Goal: Task Accomplishment & Management: Manage account settings

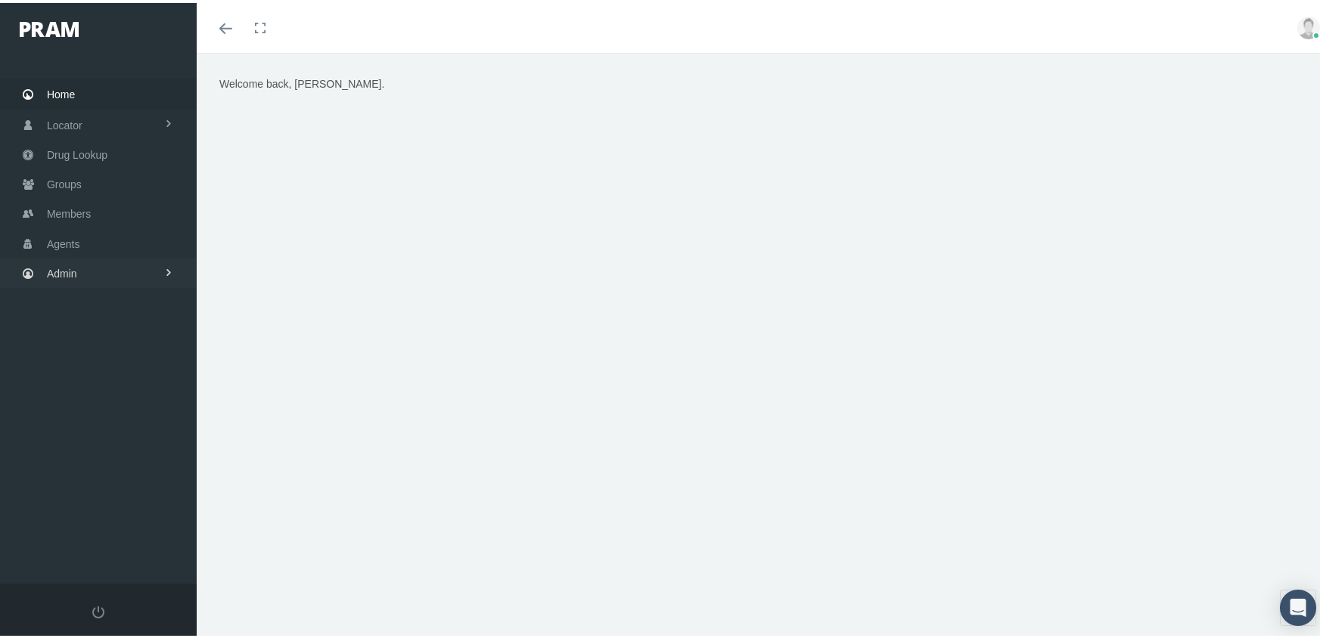
click at [49, 260] on span "Admin" at bounding box center [62, 270] width 30 height 29
click at [93, 513] on span "Eligibility File Uploads" at bounding box center [113, 526] width 103 height 26
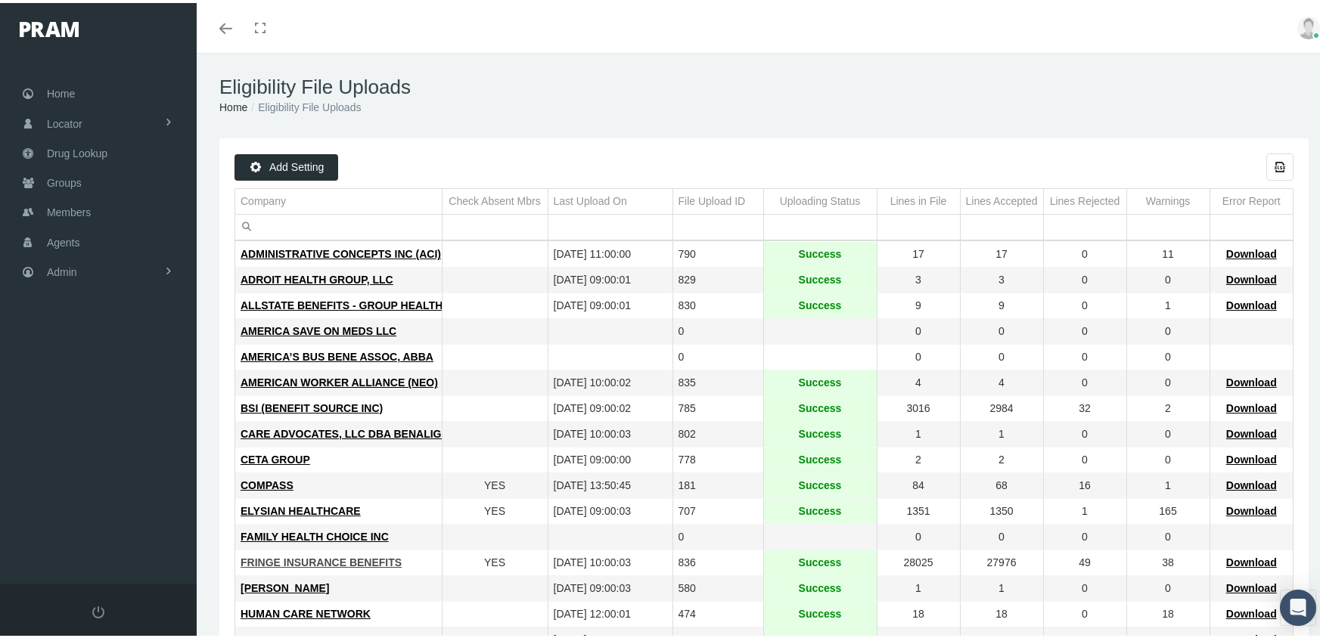
click at [280, 556] on span "FRINGE INSURANCE BENEFITS" at bounding box center [321, 560] width 161 height 12
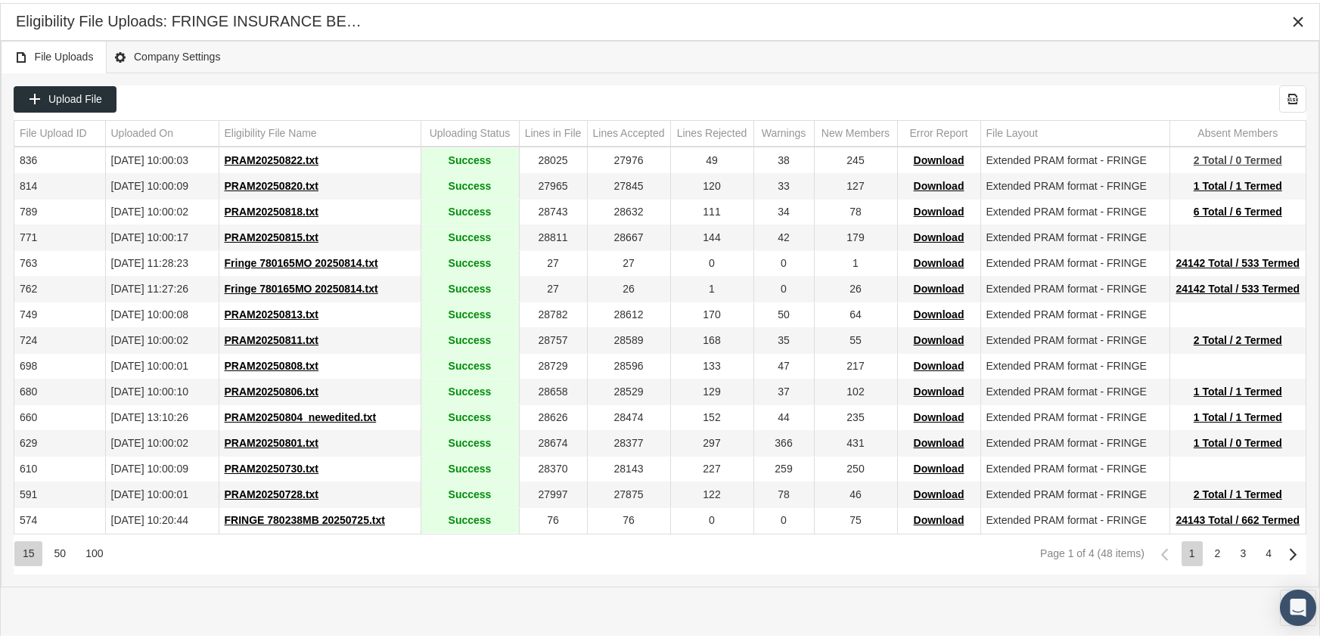
click at [1251, 154] on span "2 Total / 0 Termed" at bounding box center [1238, 157] width 89 height 12
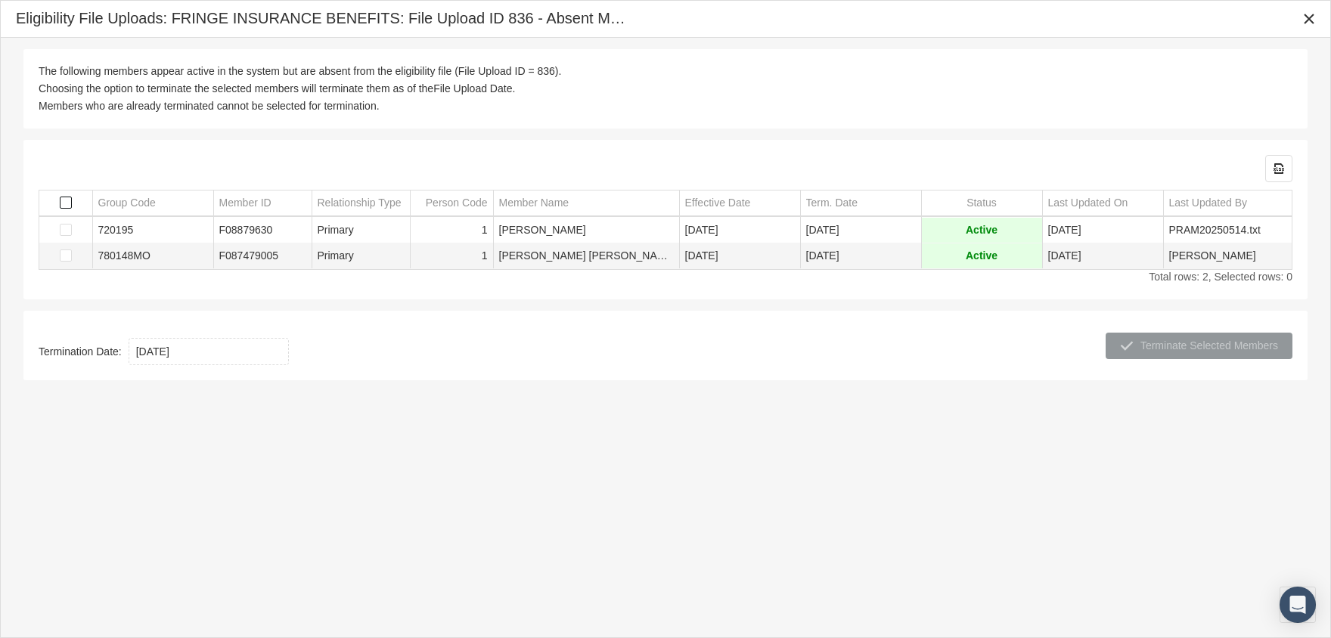
click at [66, 197] on span "Select all" at bounding box center [66, 203] width 12 height 12
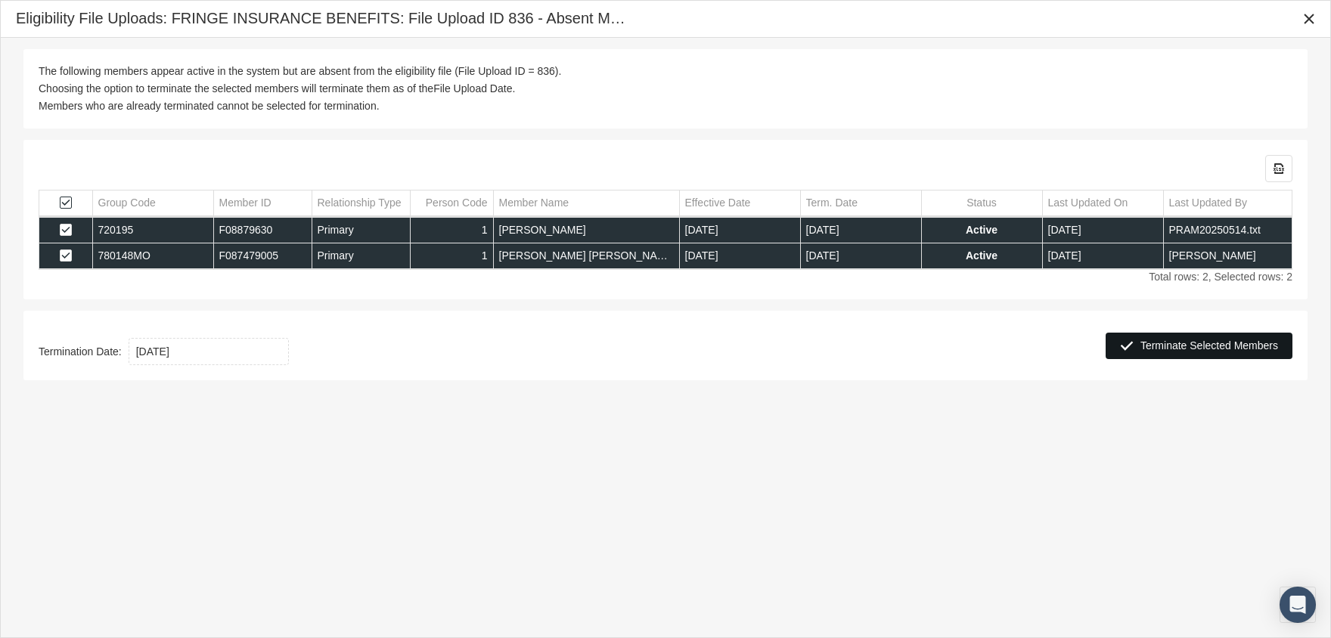
click at [1216, 348] on span "Terminate Selected Members" at bounding box center [1210, 346] width 138 height 12
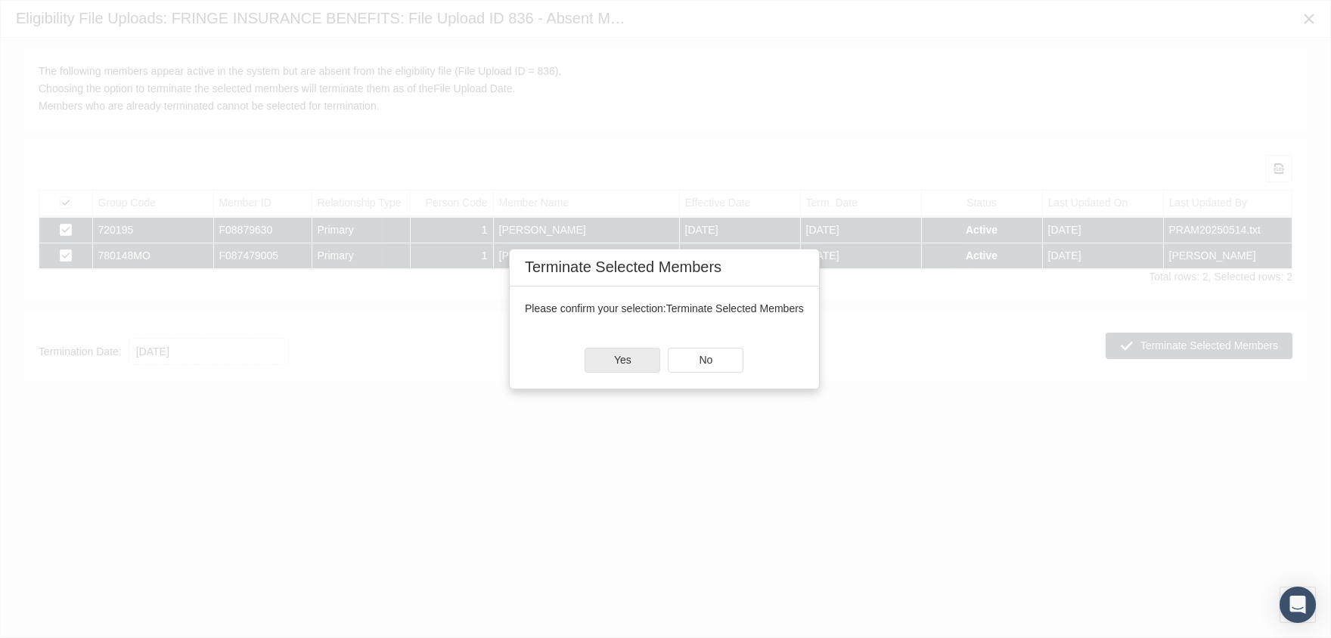
click at [619, 360] on span "Yes" at bounding box center [622, 360] width 17 height 12
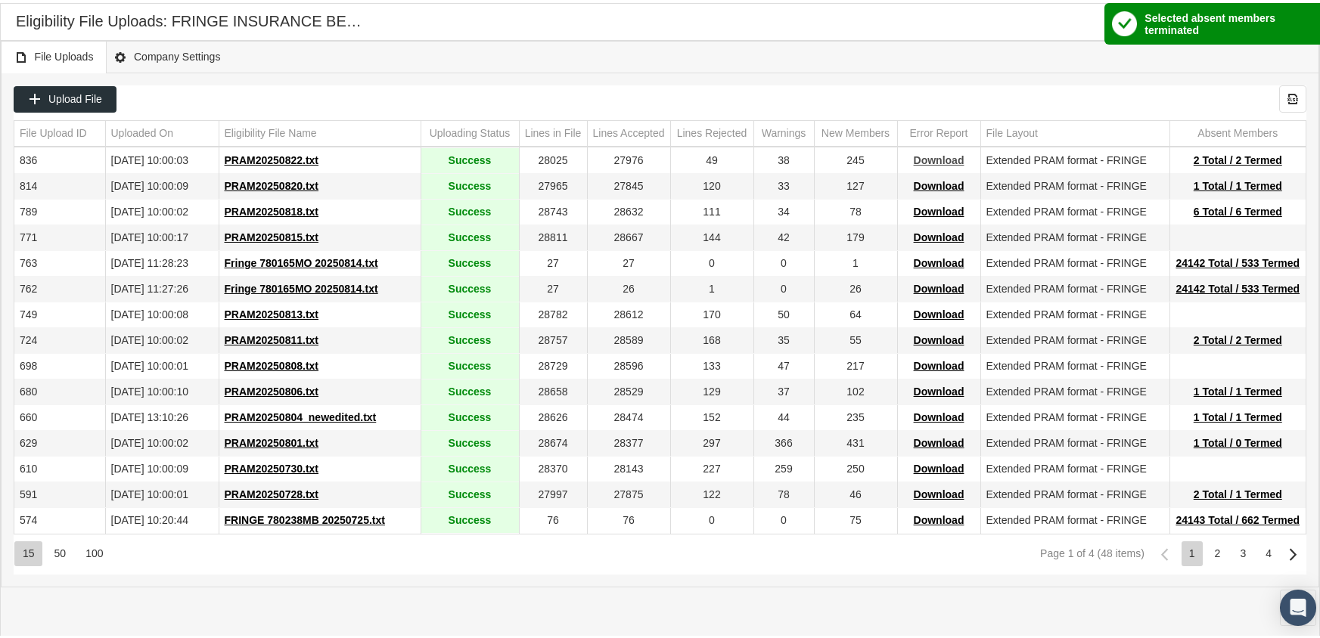
click at [937, 160] on span "Download" at bounding box center [939, 157] width 51 height 12
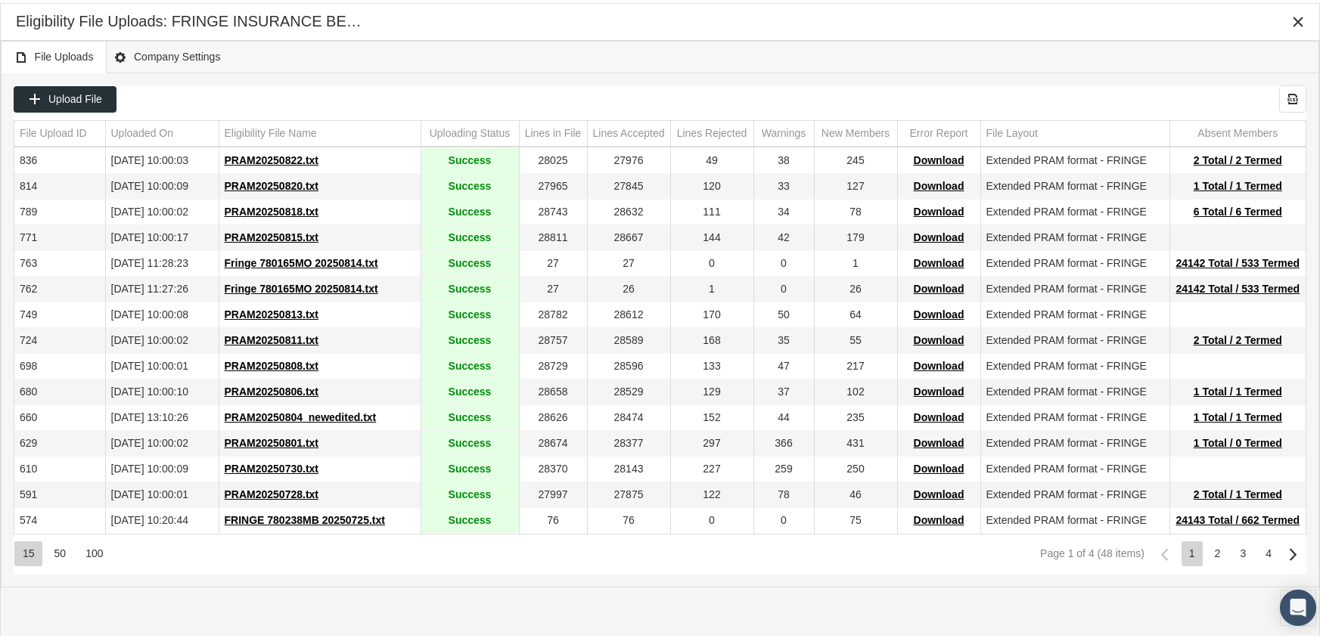
click at [902, 38] on div "File Uploads Company Settings" at bounding box center [660, 54] width 1319 height 33
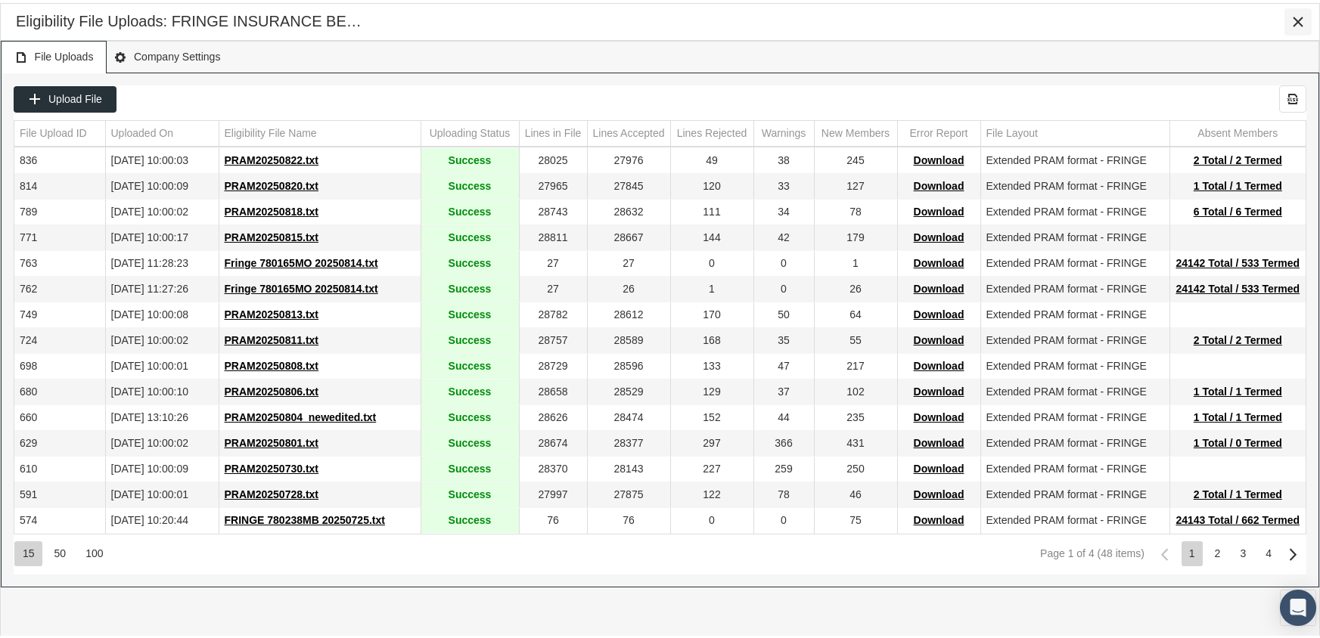
click at [1297, 17] on icon "Close" at bounding box center [1298, 19] width 14 height 14
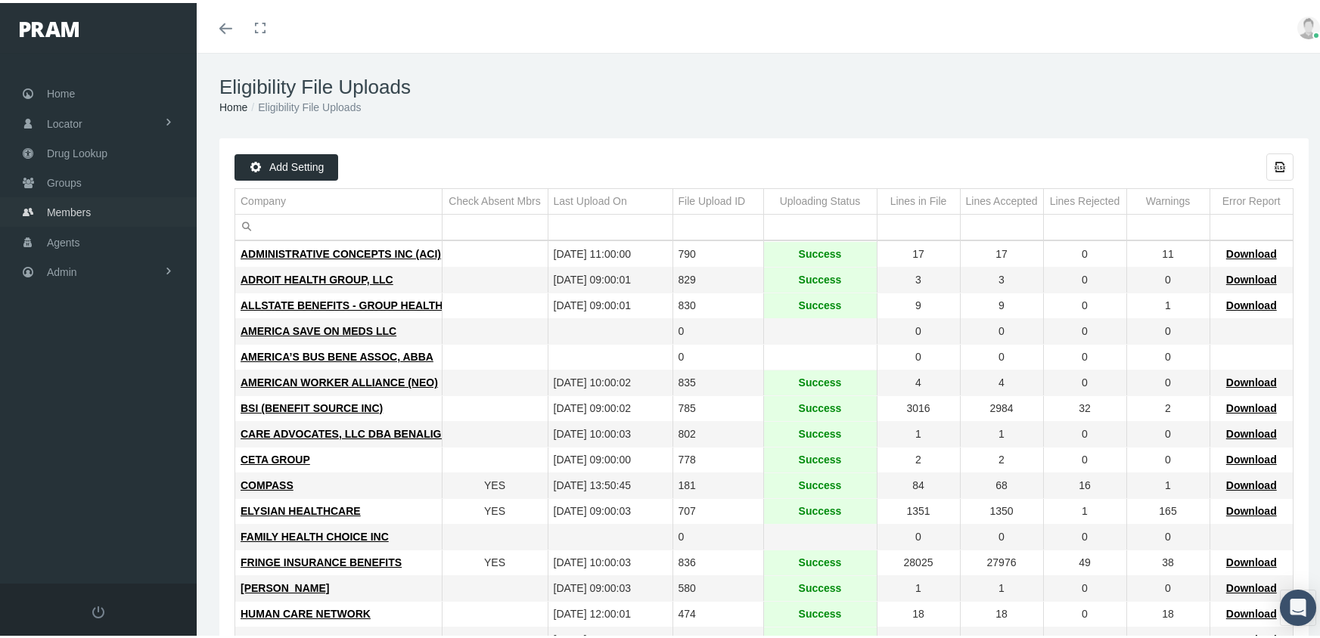
click at [61, 206] on span "Members" at bounding box center [69, 209] width 44 height 29
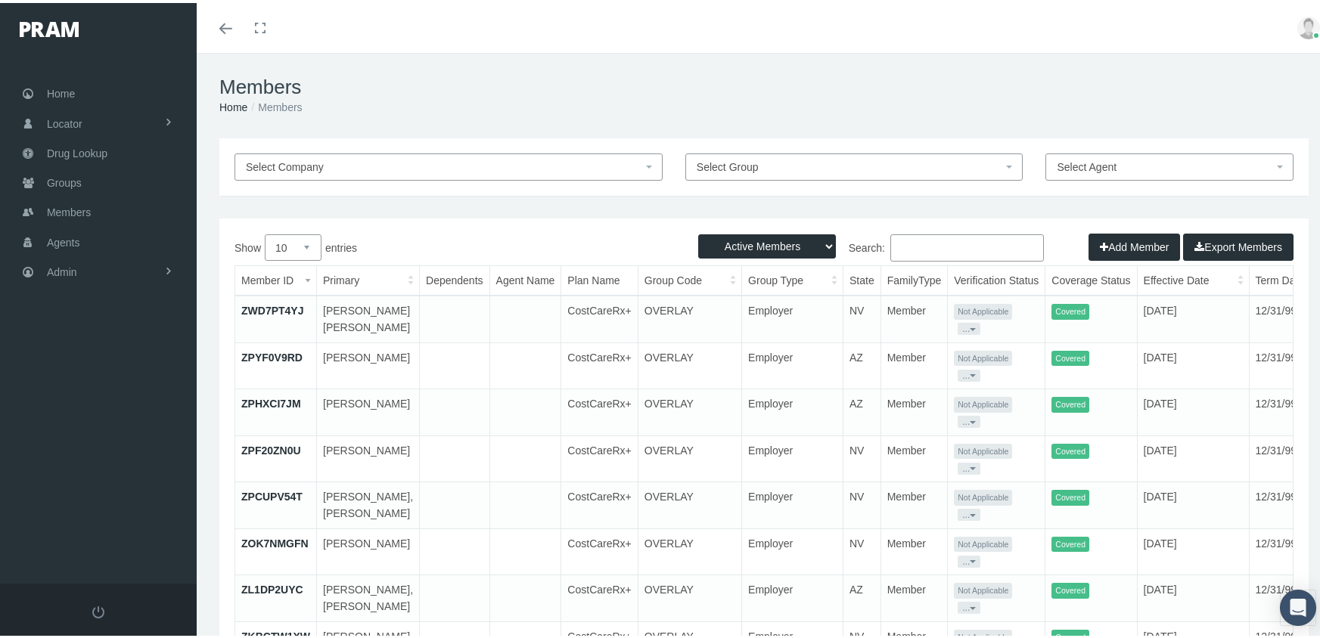
click at [767, 244] on select "Active Members Terminated Members Active & Terminated" at bounding box center [767, 243] width 138 height 24
select select "3"
click at [698, 231] on select "Active Members Terminated Members Active & Terminated" at bounding box center [767, 243] width 138 height 24
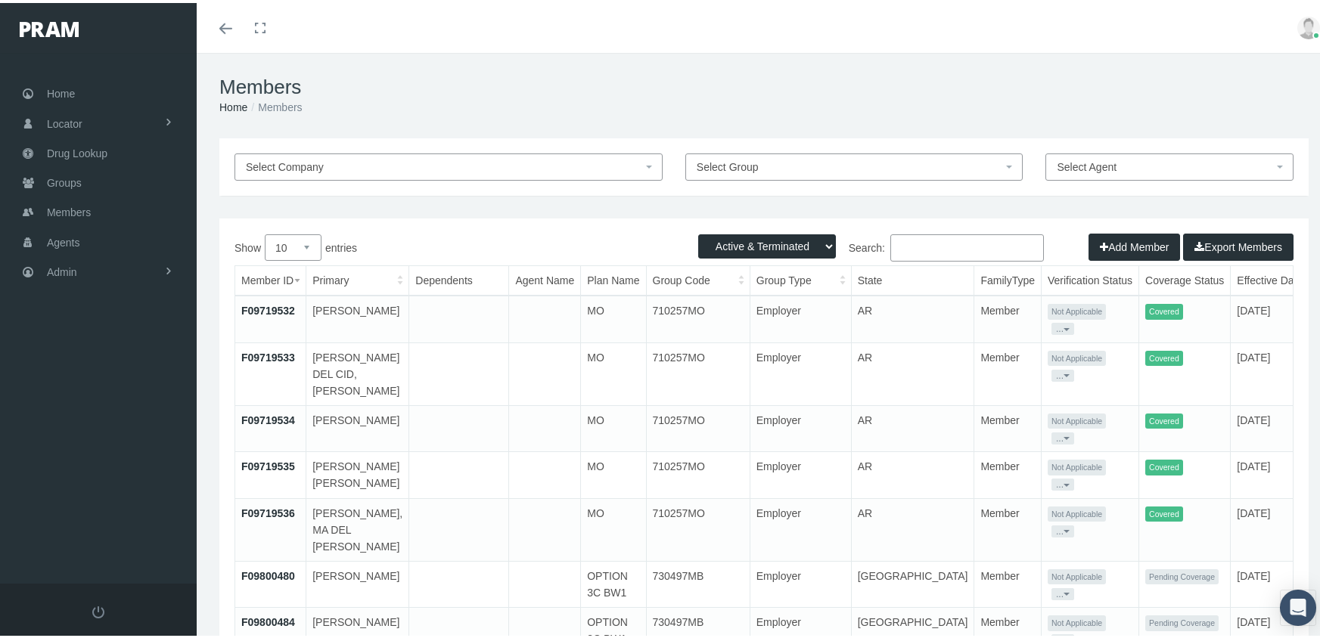
click at [924, 244] on input "Search:" at bounding box center [967, 244] width 154 height 27
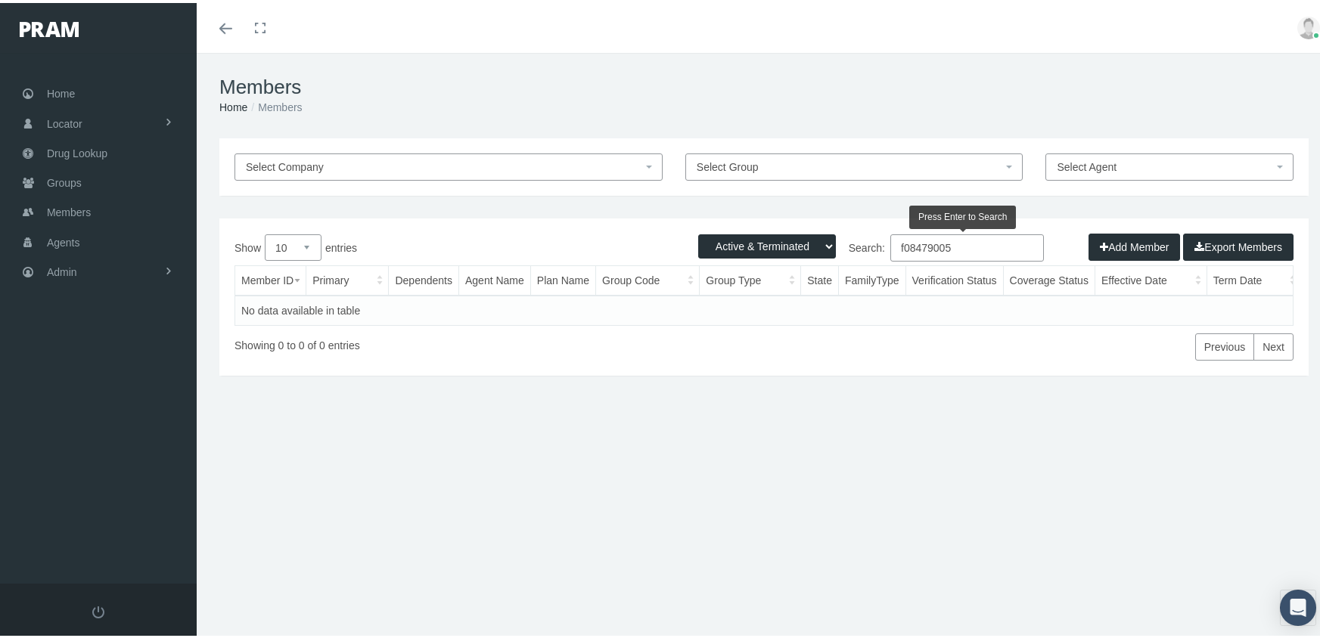
drag, startPoint x: 957, startPoint y: 236, endPoint x: 836, endPoint y: 238, distance: 121.1
click at [836, 238] on label "Search: f08479005" at bounding box center [904, 244] width 280 height 27
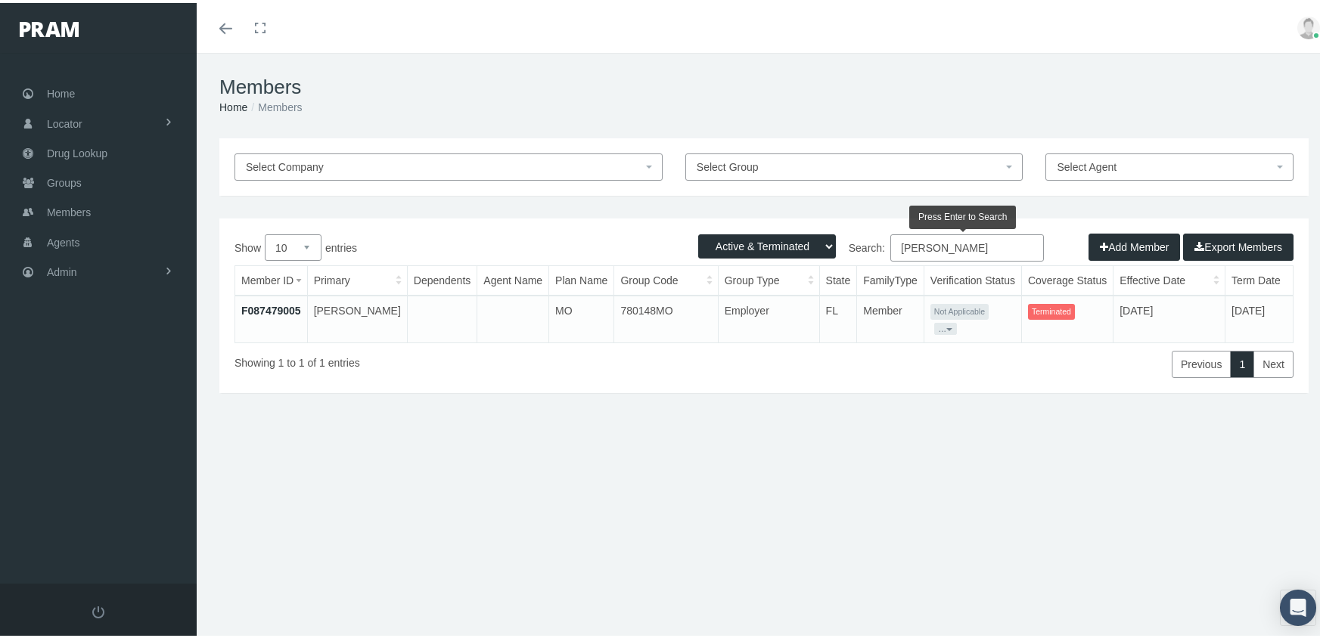
type input "[PERSON_NAME]"
click at [272, 305] on link "F087479005" at bounding box center [271, 308] width 60 height 12
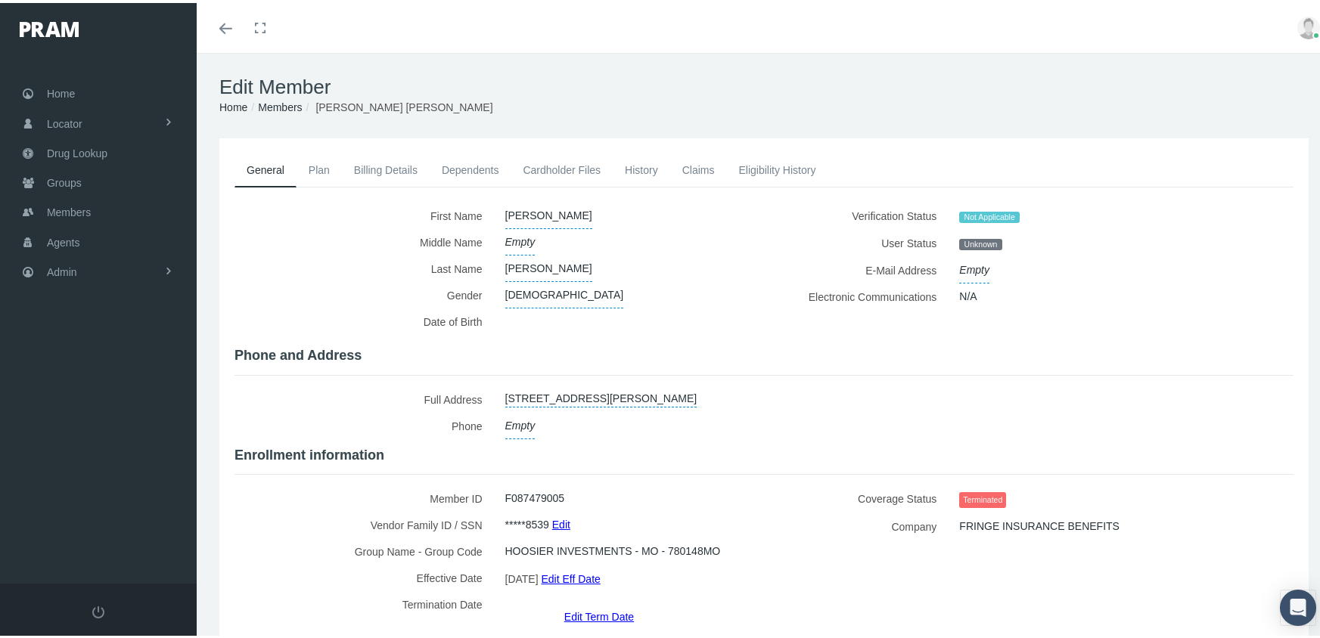
click at [579, 603] on link "Edit Term Date" at bounding box center [599, 614] width 70 height 22
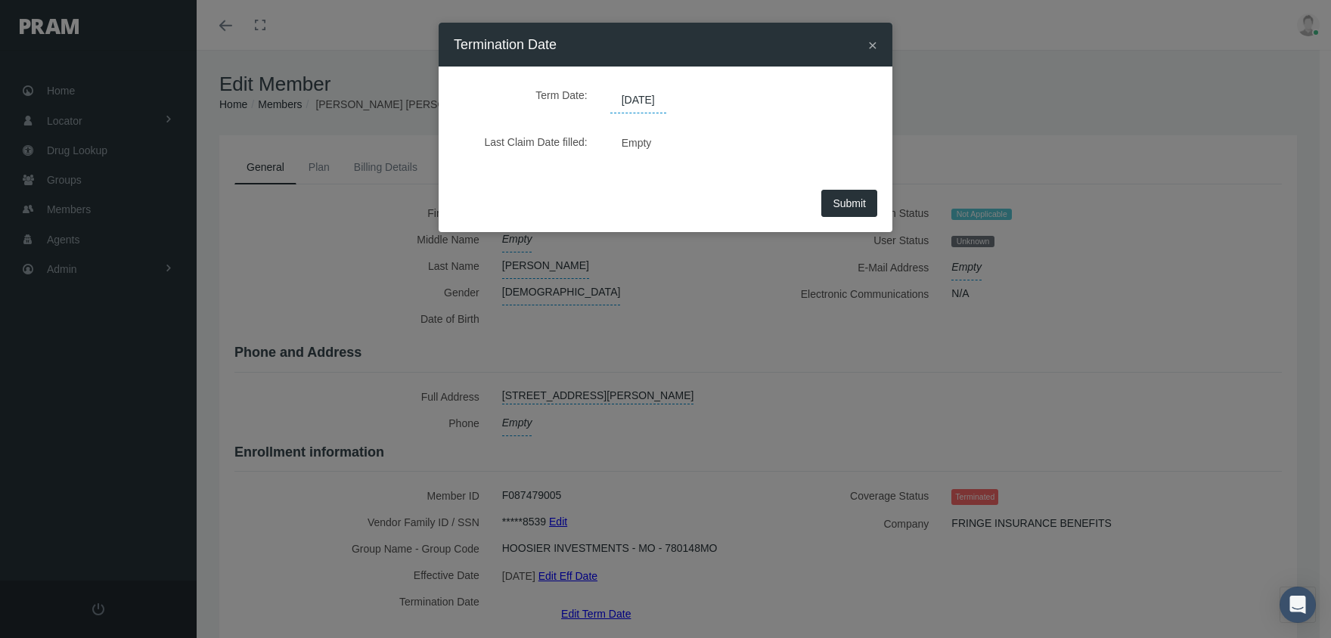
click at [654, 101] on span "08/22/2025" at bounding box center [638, 101] width 56 height 26
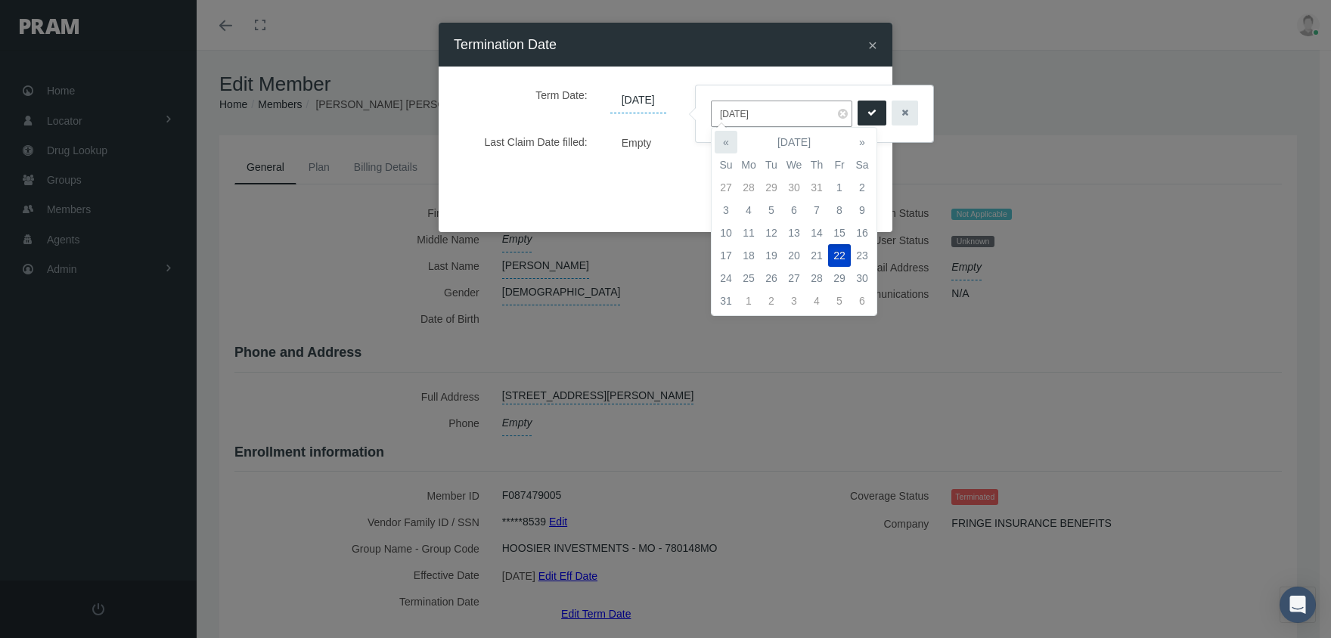
click at [728, 141] on th "«" at bounding box center [726, 142] width 23 height 23
click at [727, 141] on th "«" at bounding box center [726, 142] width 23 height 23
click at [727, 140] on th "«" at bounding box center [726, 142] width 23 height 23
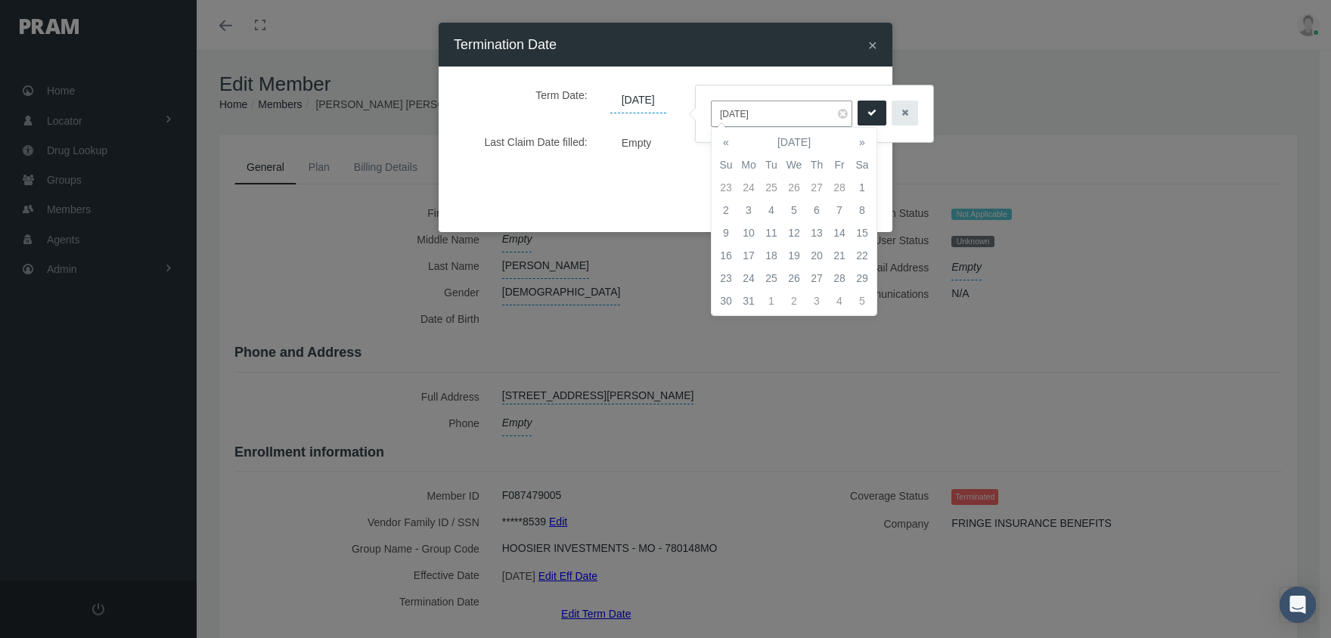
click at [727, 140] on th "«" at bounding box center [726, 142] width 23 height 23
click at [752, 254] on td "20" at bounding box center [749, 255] width 23 height 23
type input "[DATE]"
click at [868, 113] on icon "submit" at bounding box center [872, 113] width 9 height 14
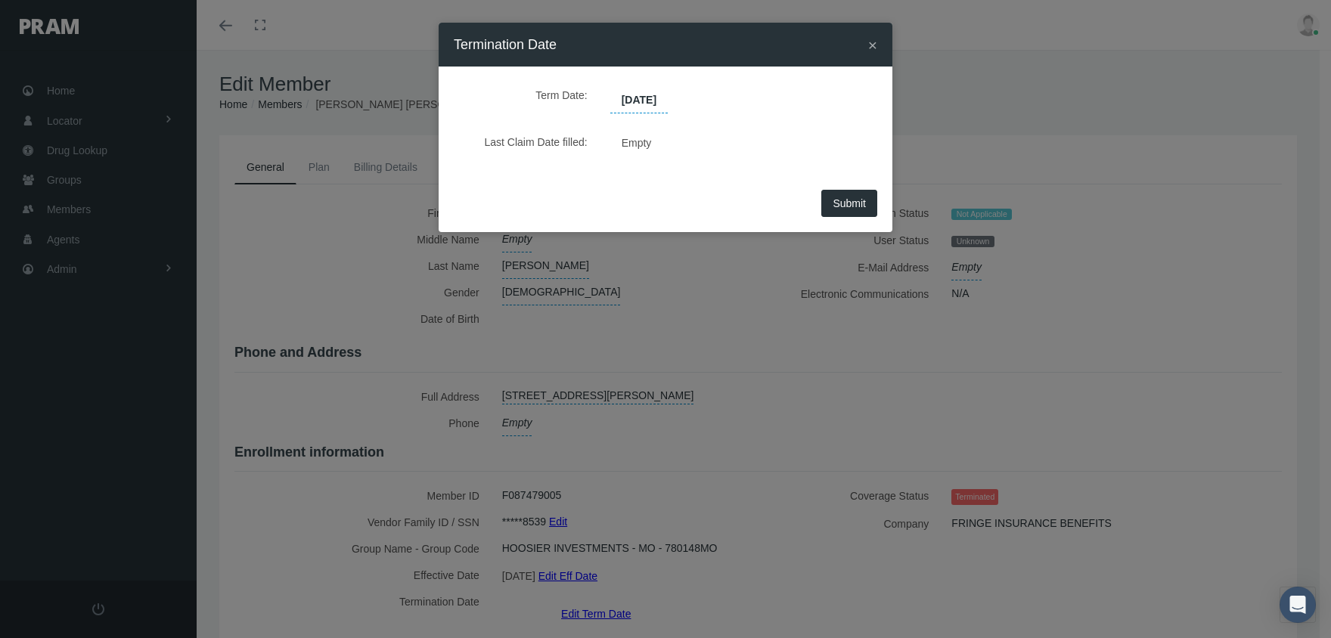
click at [843, 202] on span "Submit" at bounding box center [849, 203] width 33 height 12
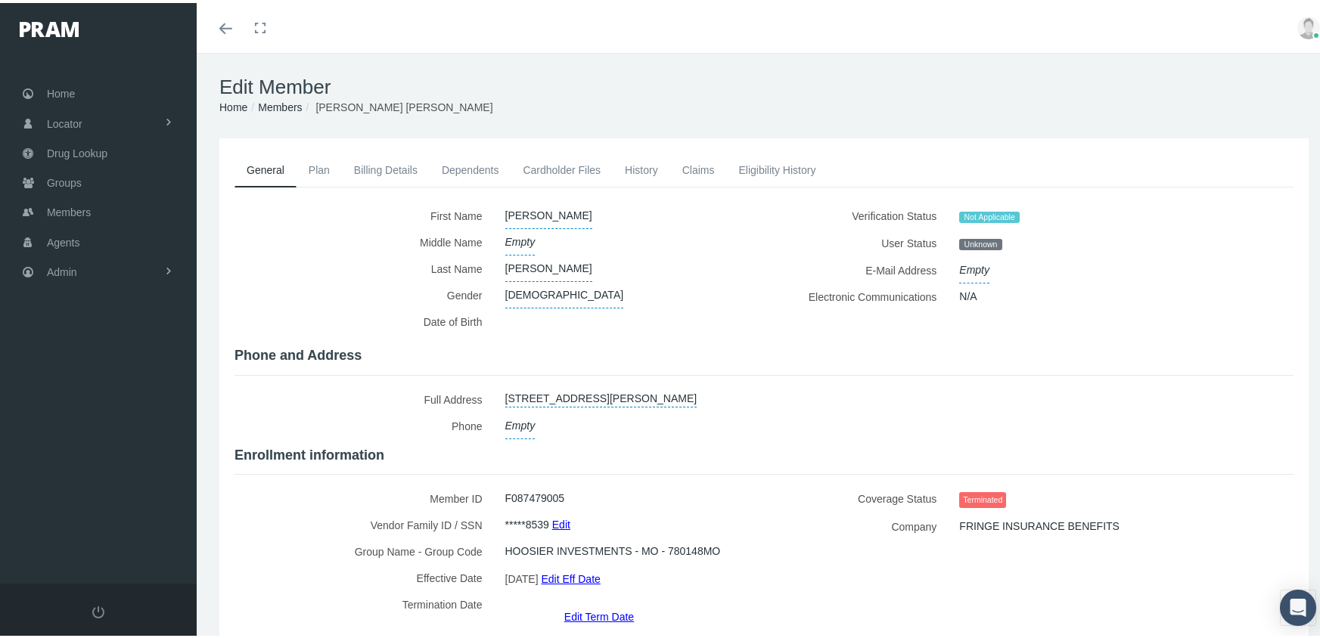
click at [292, 100] on link "Members" at bounding box center [280, 104] width 44 height 12
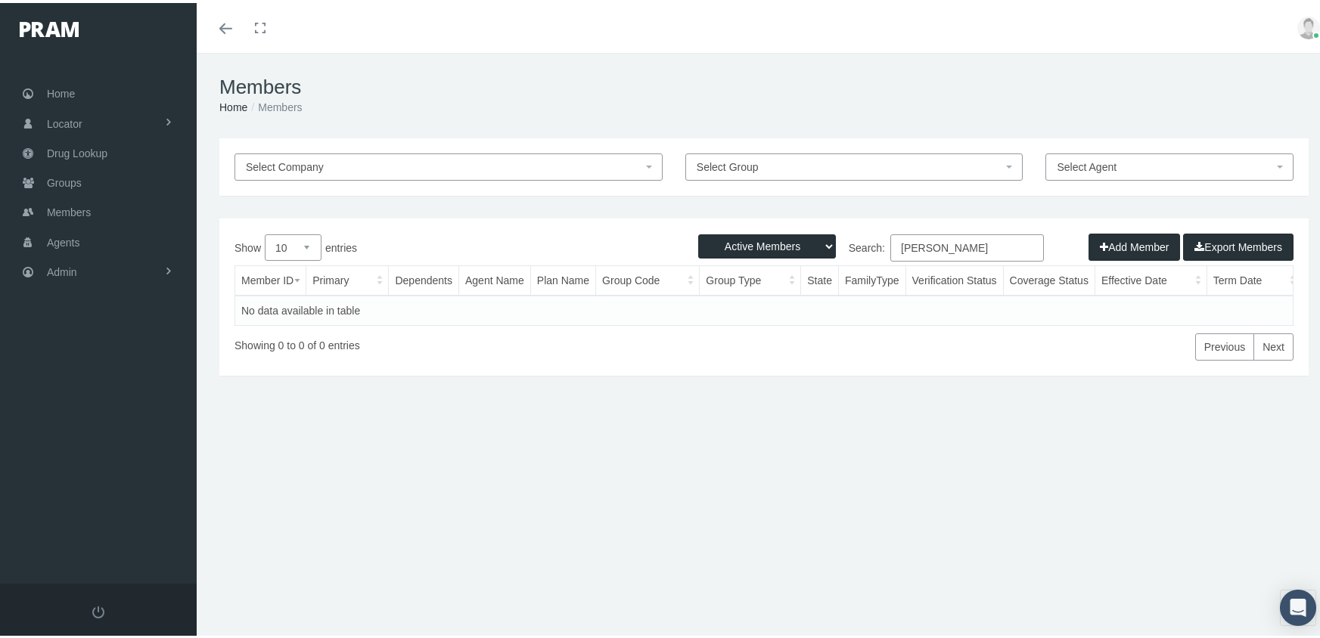
click at [1122, 239] on button "Add Member" at bounding box center [1135, 244] width 92 height 27
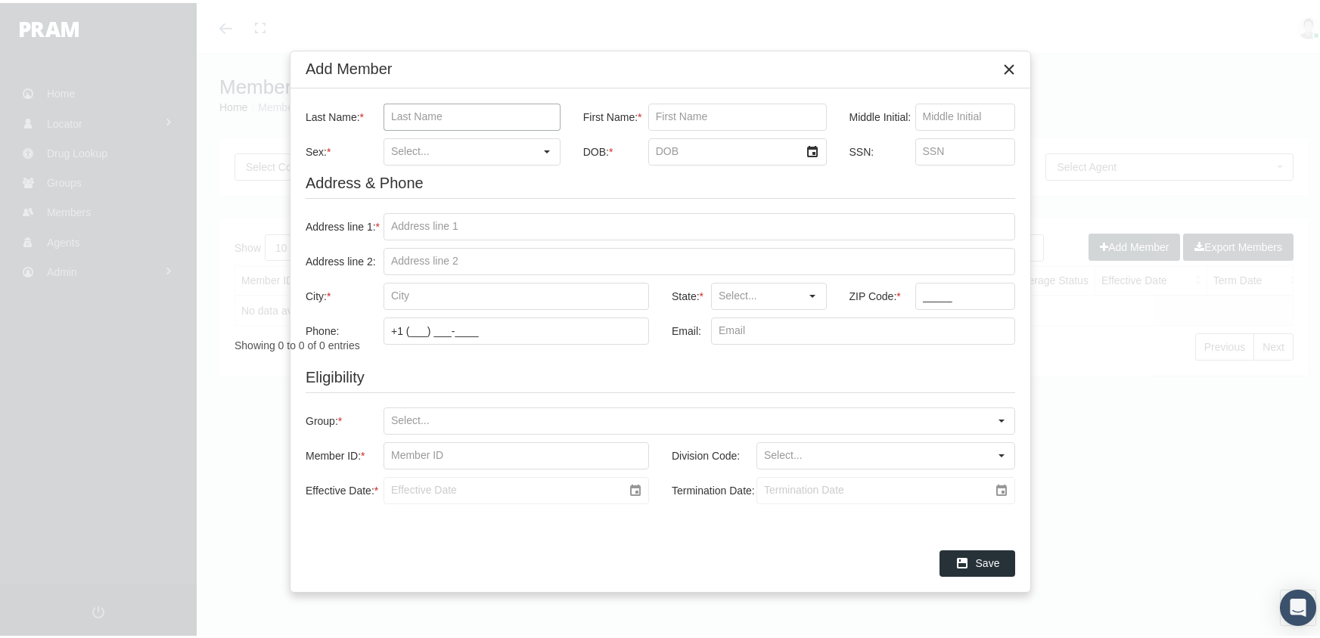
click at [433, 113] on input "Last Name: *" at bounding box center [471, 114] width 175 height 26
type input "lima padilla"
type input "alexander"
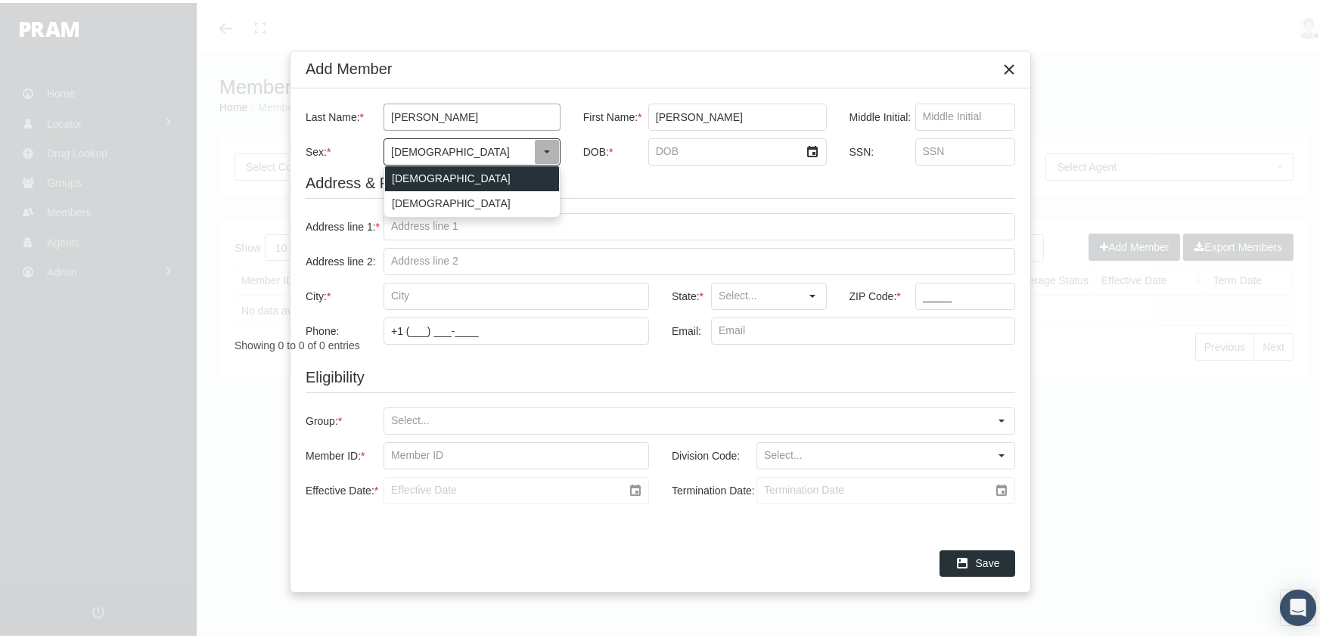
type input "[DEMOGRAPHIC_DATA]"
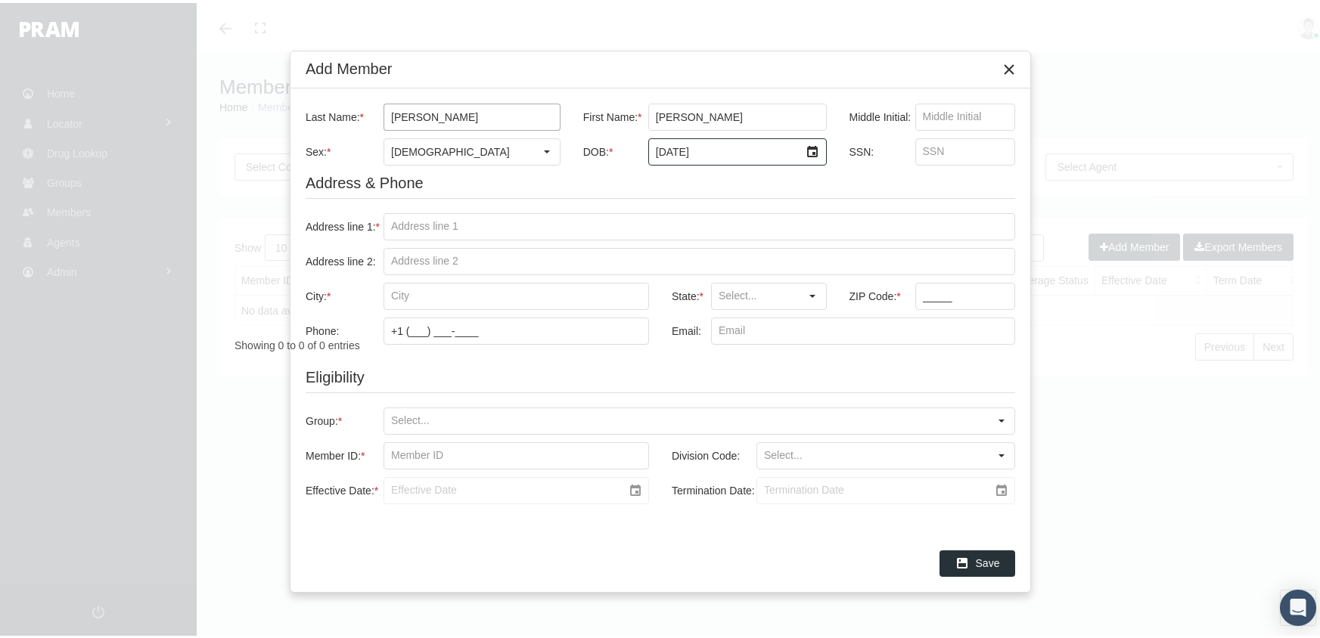
type input "5/15/1975"
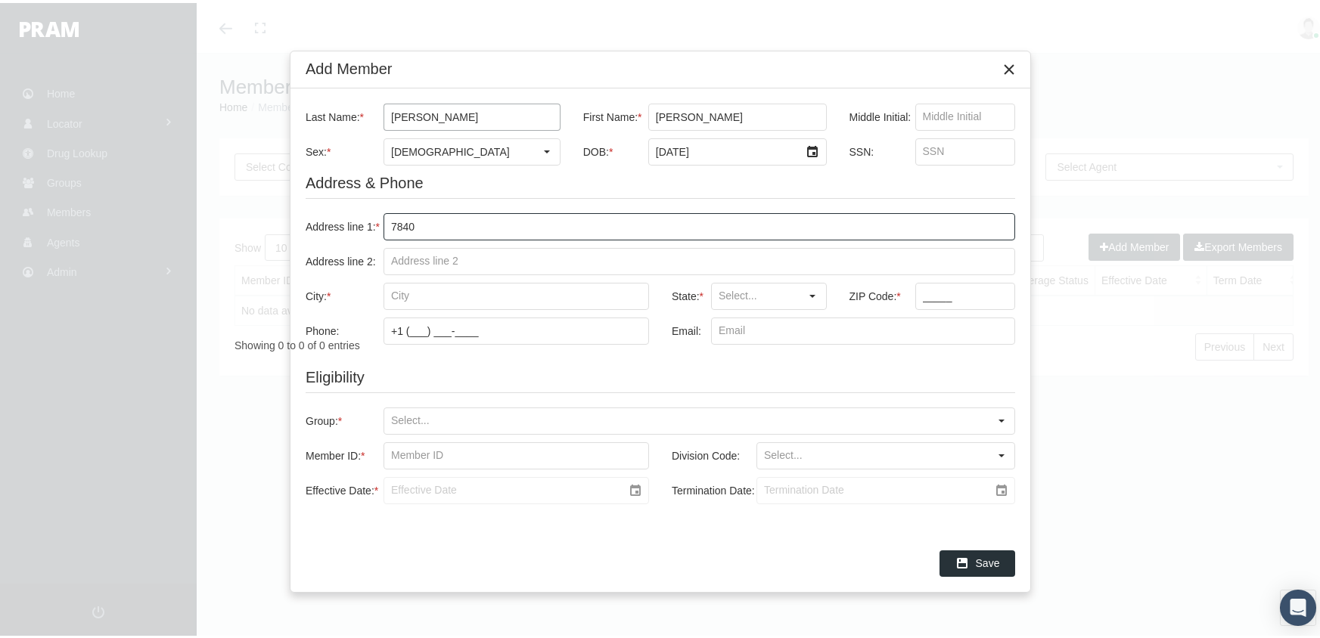
type input "7840 harding ave"
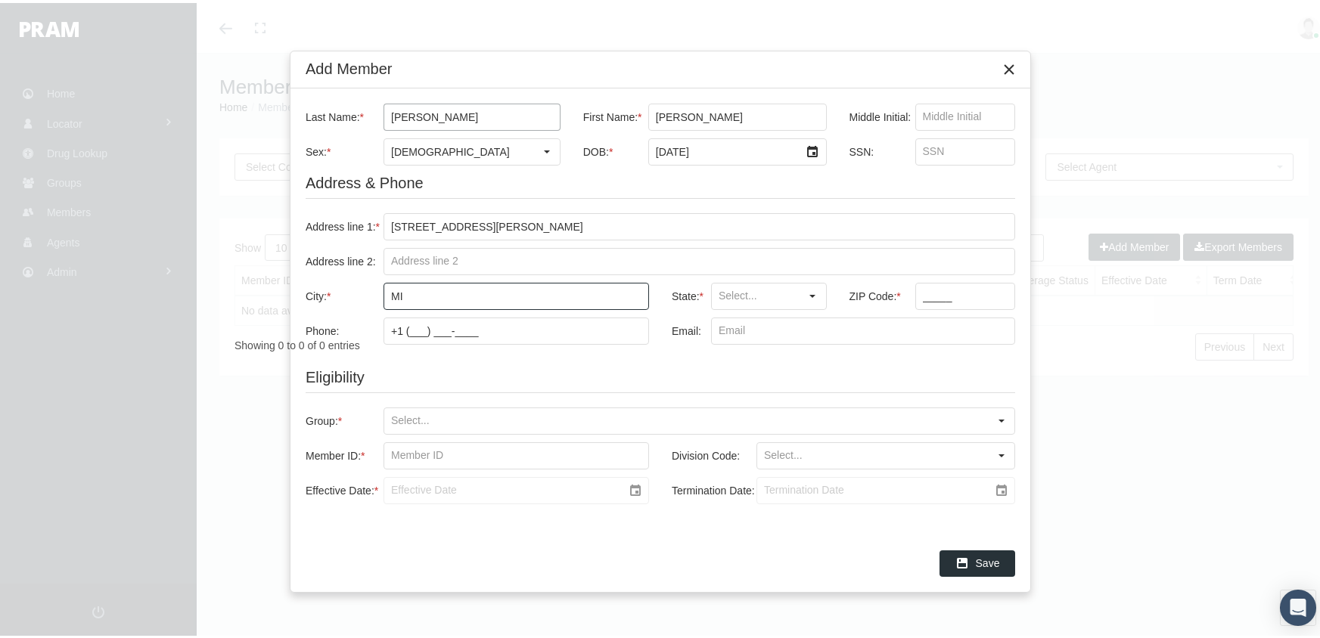
type input "mi"
type input "FL"
type input "33141"
click at [391, 418] on input "Group: *" at bounding box center [686, 418] width 604 height 26
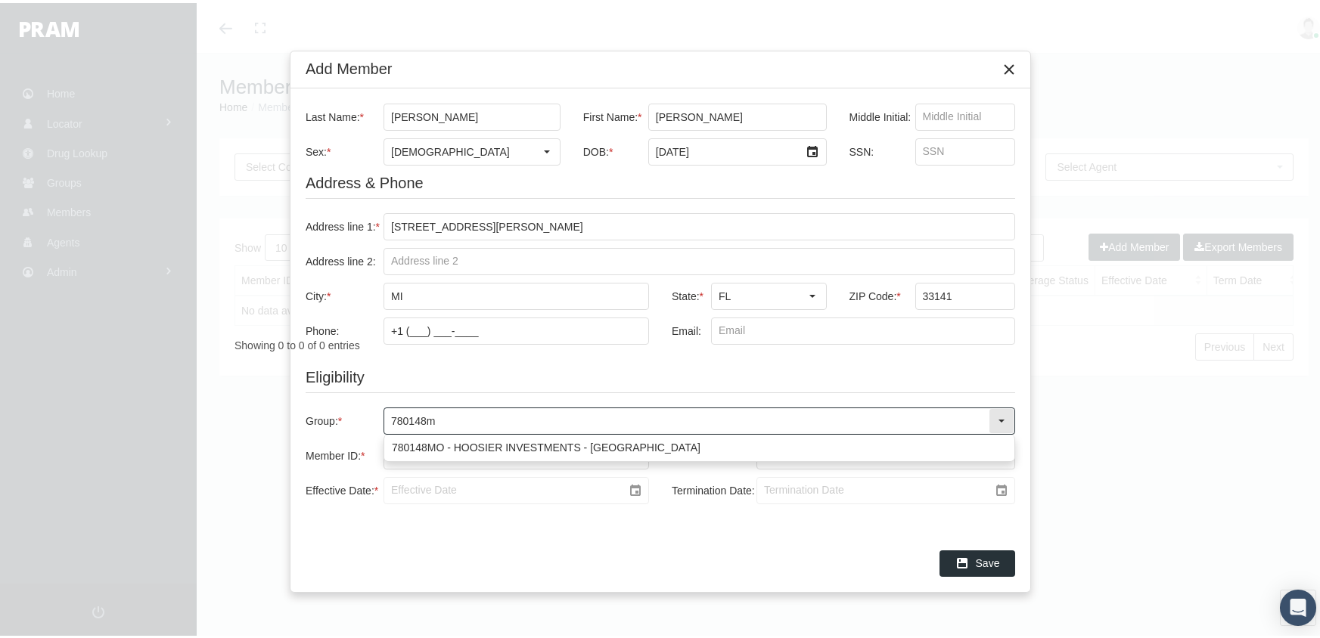
type input "780148mo"
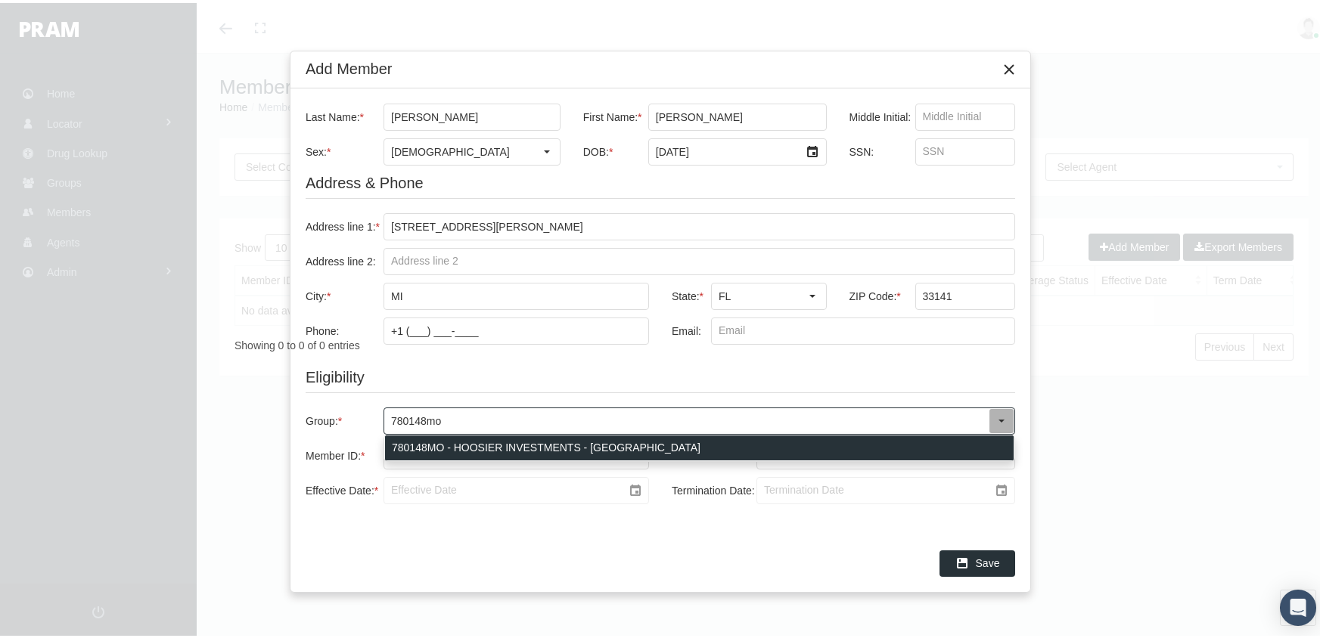
click at [495, 437] on div "780148MO - HOOSIER INVESTMENTS - MO" at bounding box center [699, 445] width 629 height 25
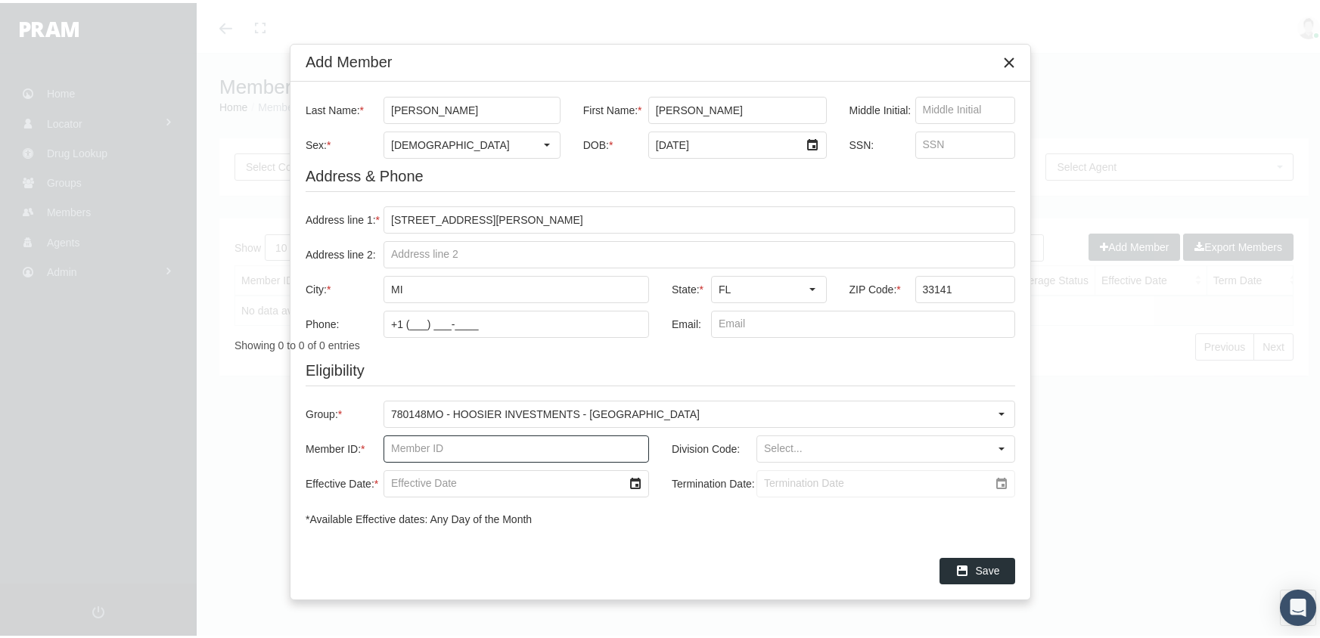
click at [392, 448] on input "Member ID: *" at bounding box center [516, 446] width 264 height 26
type input "f08479005"
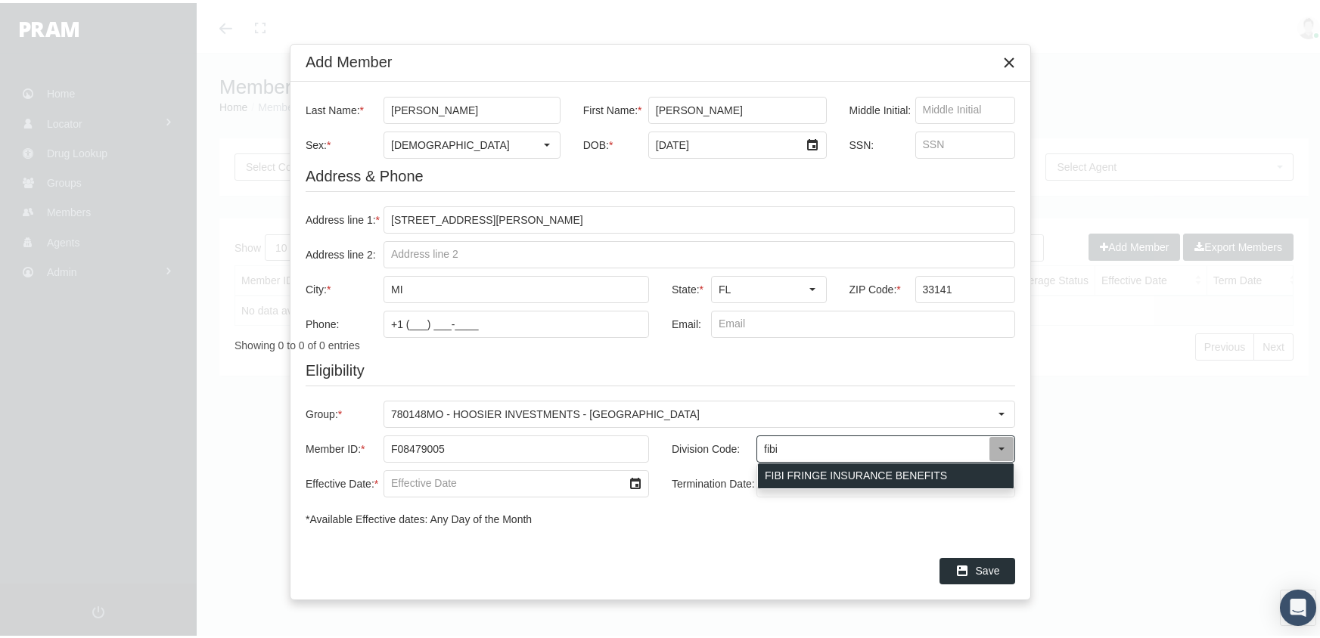
type input "FIBI FRINGE INSURANCE BENEFITS"
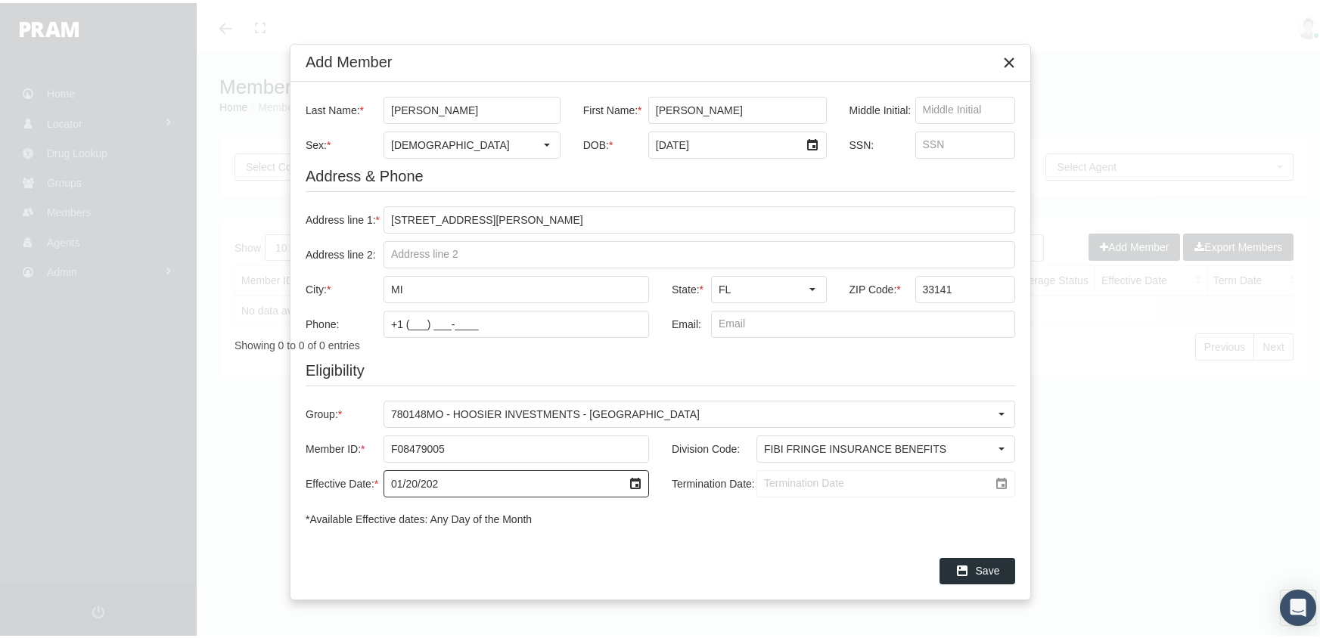
type input "01/20/2025"
click at [769, 482] on input "Termination Date:" at bounding box center [872, 481] width 231 height 26
type input "[DATE]"
click at [934, 142] on input "SSN:" at bounding box center [965, 142] width 99 height 26
type input "888998539"
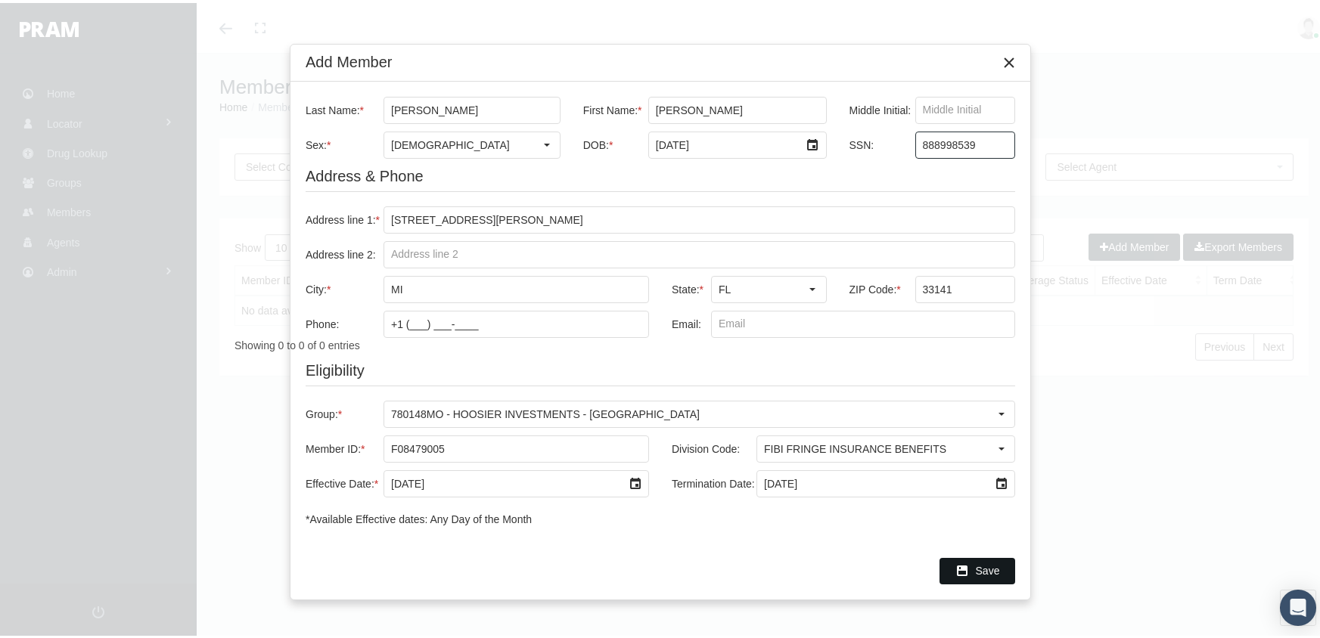
click at [982, 563] on span "Save" at bounding box center [988, 568] width 24 height 12
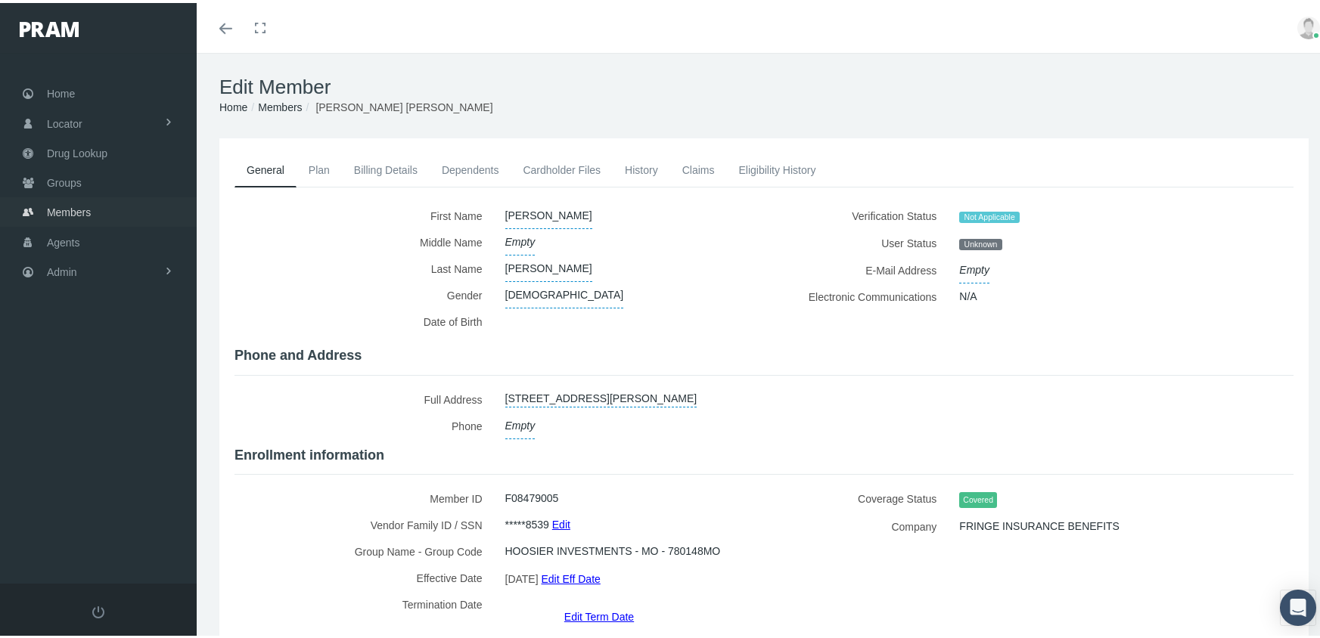
click at [50, 197] on span "Members" at bounding box center [69, 209] width 44 height 29
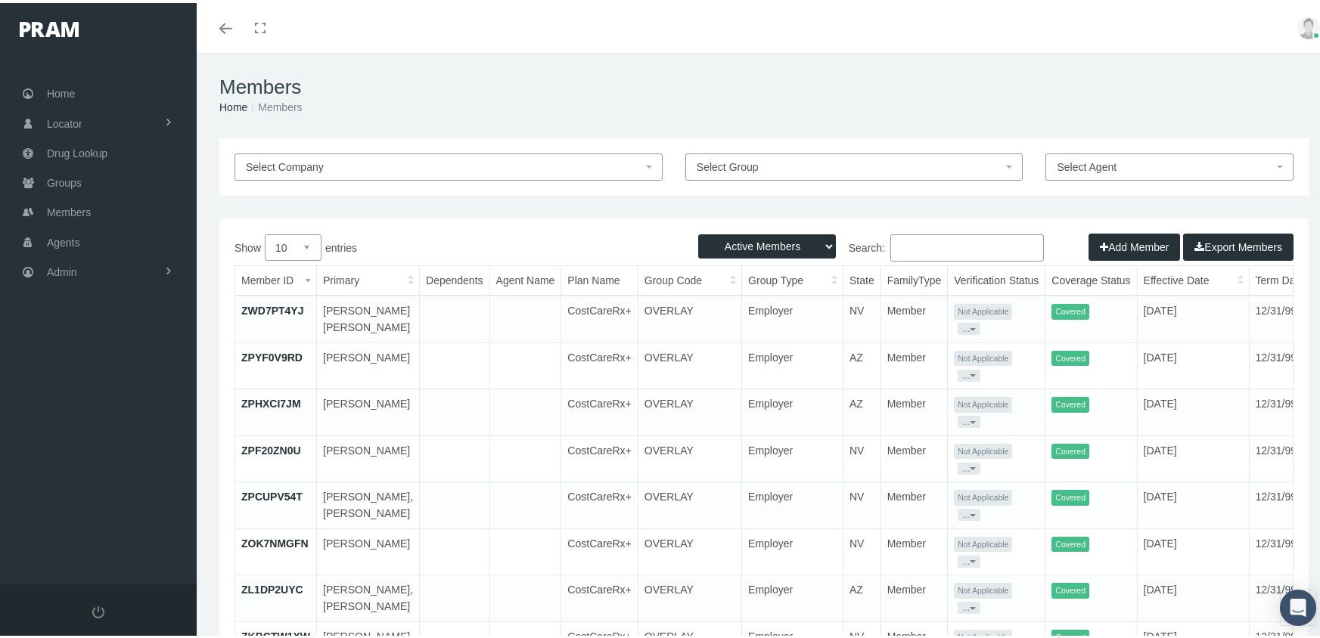
click at [766, 244] on select "Active Members Terminated Members Active & Terminated" at bounding box center [767, 243] width 138 height 24
select select "3"
click at [698, 231] on select "Active Members Terminated Members Active & Terminated" at bounding box center [767, 243] width 138 height 24
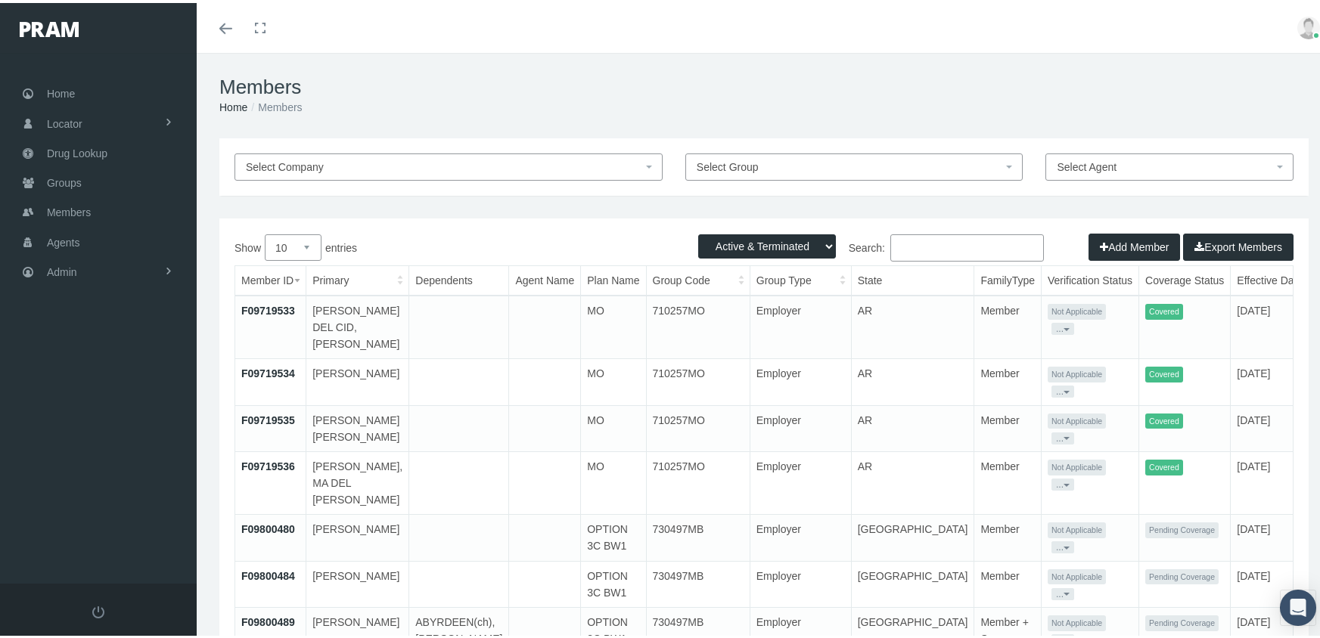
click at [939, 246] on input "Search:" at bounding box center [967, 244] width 154 height 27
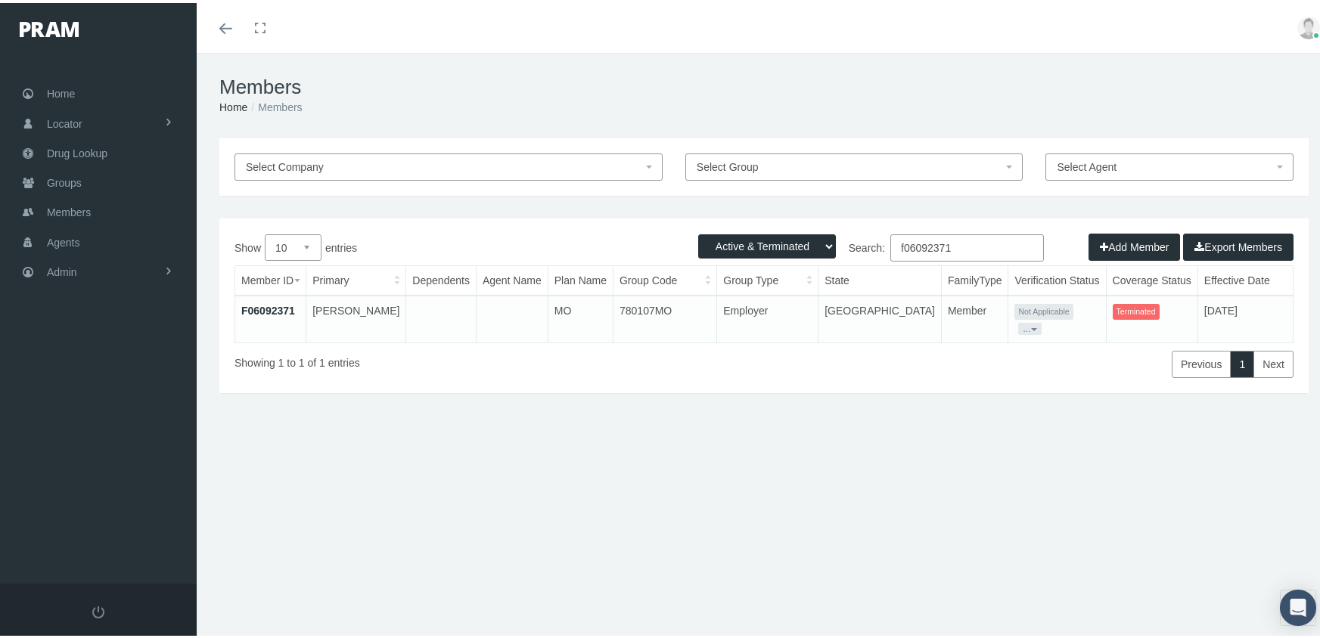
type input "f06092371"
click at [268, 307] on link "F06092371" at bounding box center [268, 308] width 54 height 12
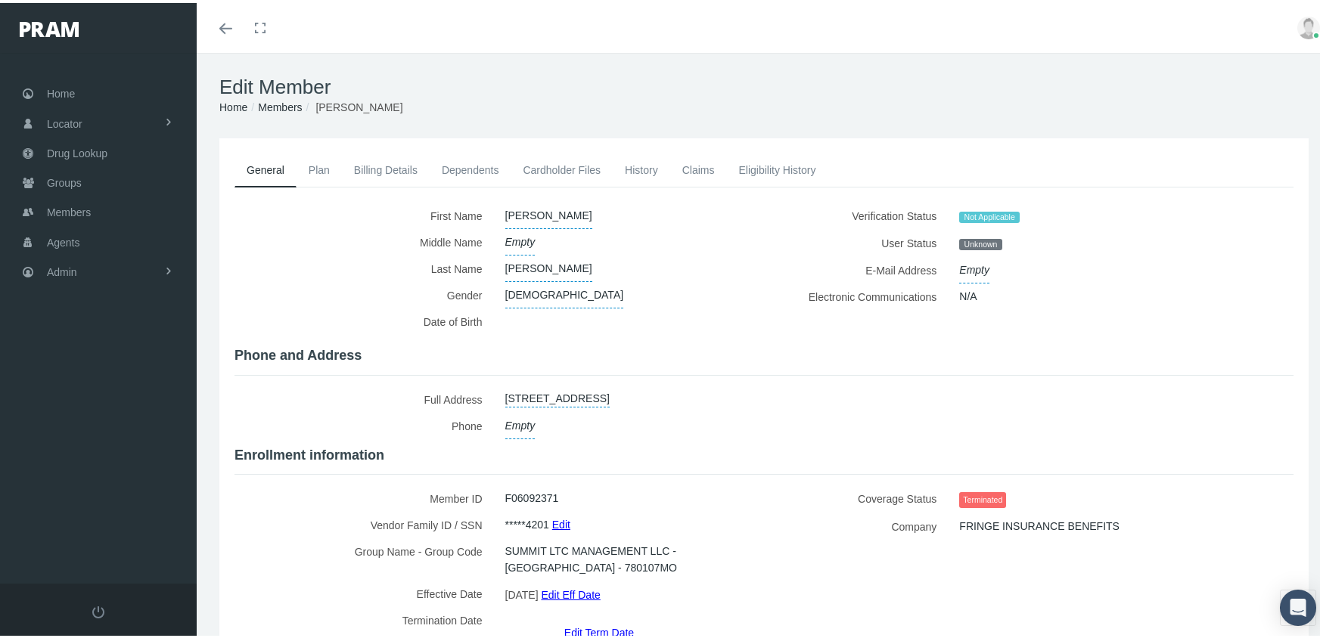
click at [594, 619] on link "Edit Term Date" at bounding box center [599, 630] width 70 height 22
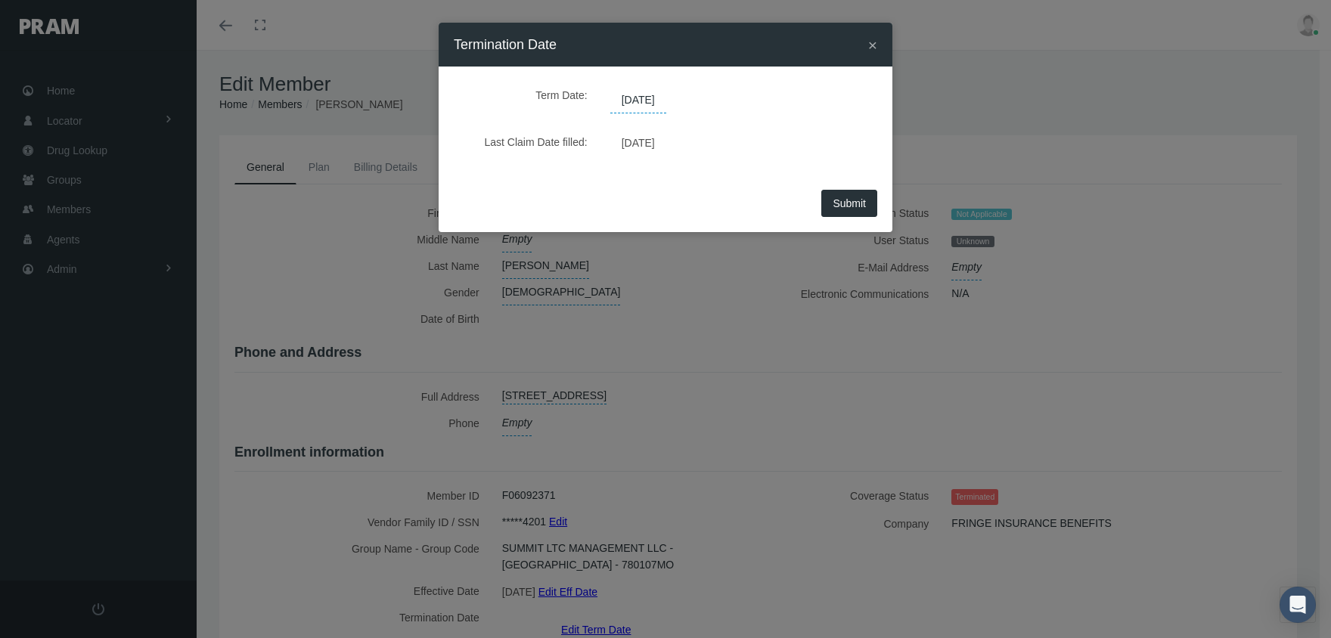
click at [642, 94] on span "[DATE]" at bounding box center [638, 101] width 56 height 26
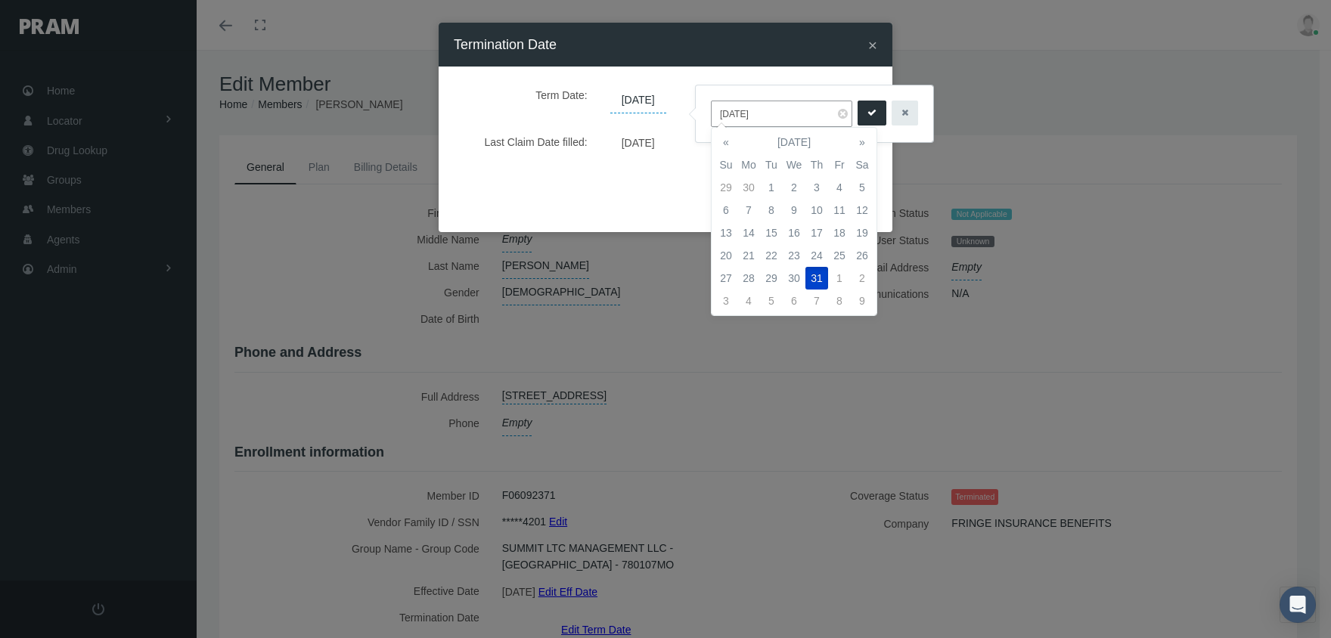
drag, startPoint x: 787, startPoint y: 115, endPoint x: 705, endPoint y: 114, distance: 81.7
click at [705, 114] on div "[DATE]" at bounding box center [815, 113] width 238 height 57
type input "[DATE]"
click at [868, 114] on icon "submit" at bounding box center [872, 113] width 9 height 14
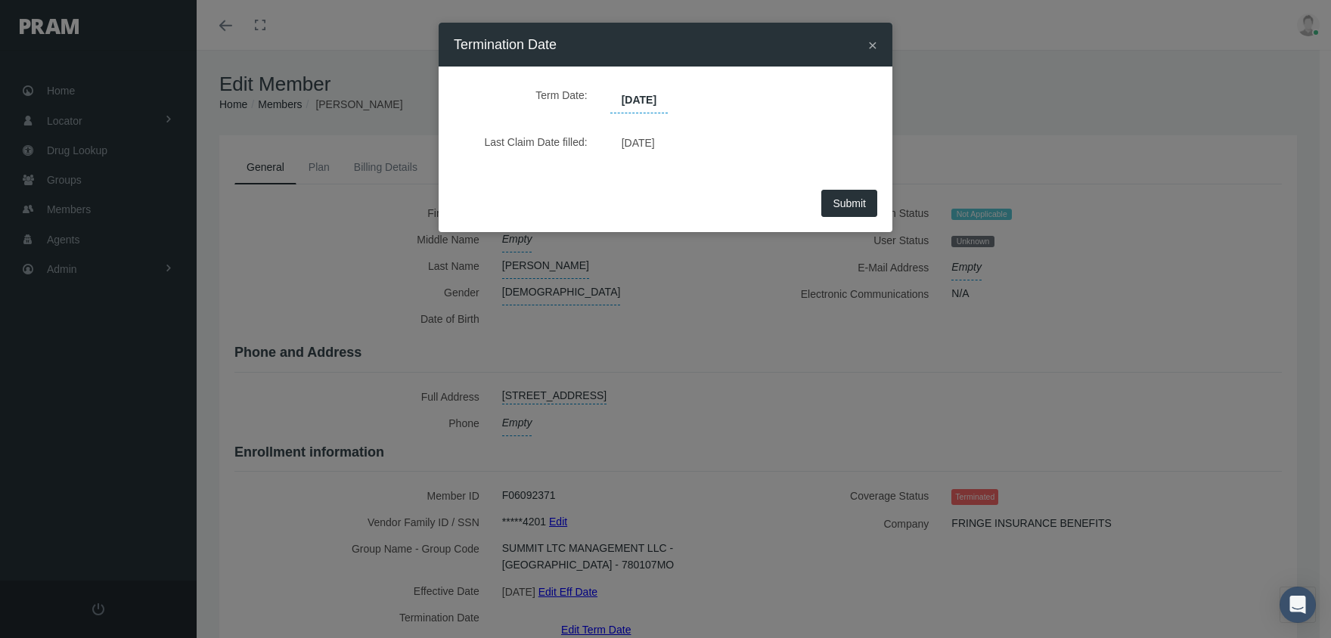
click at [846, 207] on span "Submit" at bounding box center [849, 203] width 33 height 12
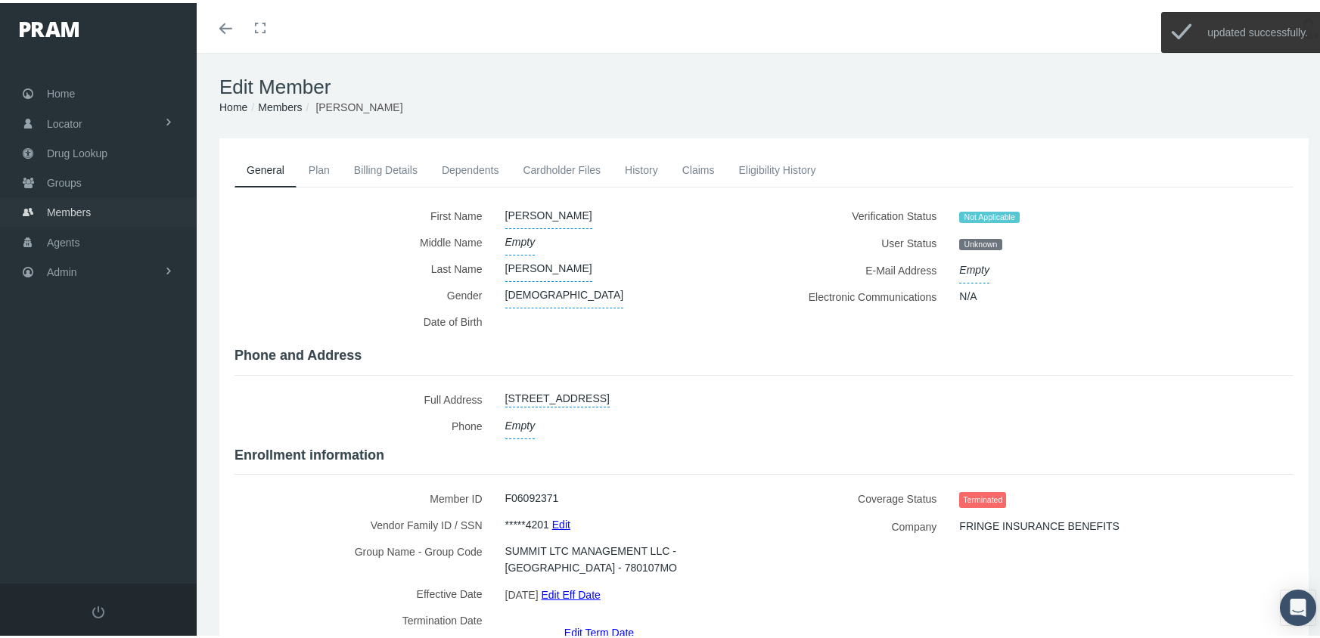
click at [56, 201] on span "Members" at bounding box center [69, 209] width 44 height 29
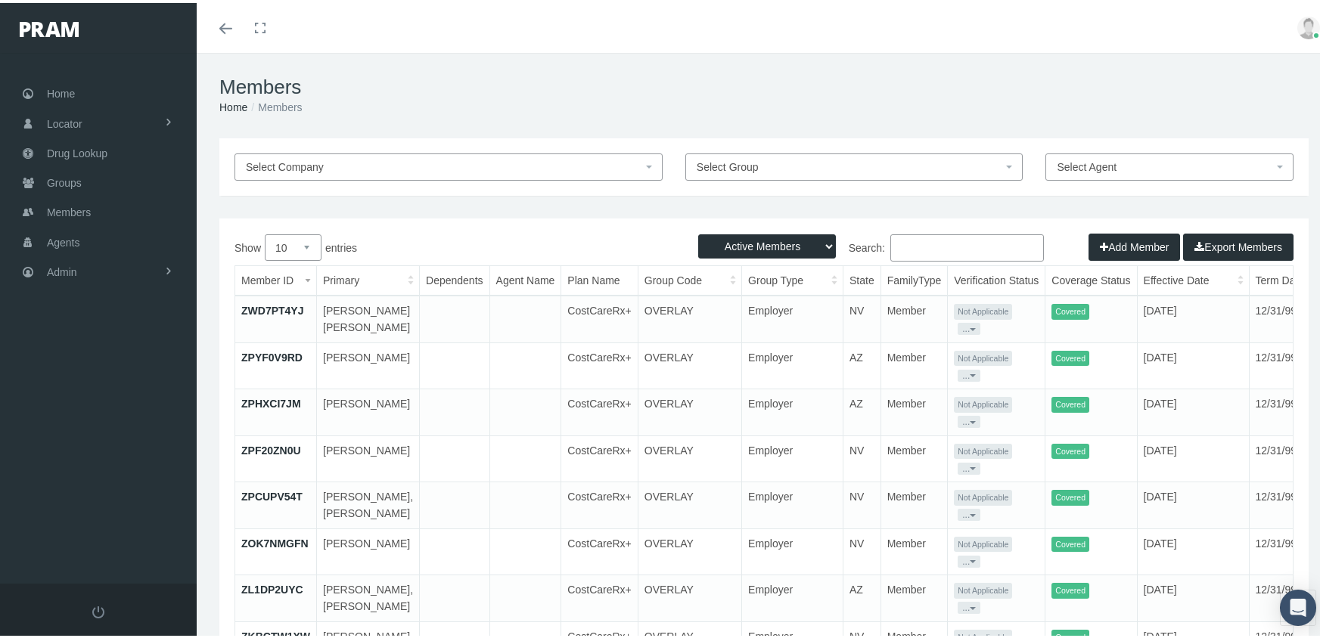
click at [757, 245] on select "Active Members Terminated Members Active & Terminated" at bounding box center [767, 243] width 138 height 24
select select "3"
click at [698, 231] on select "Active Members Terminated Members Active & Terminated" at bounding box center [767, 243] width 138 height 24
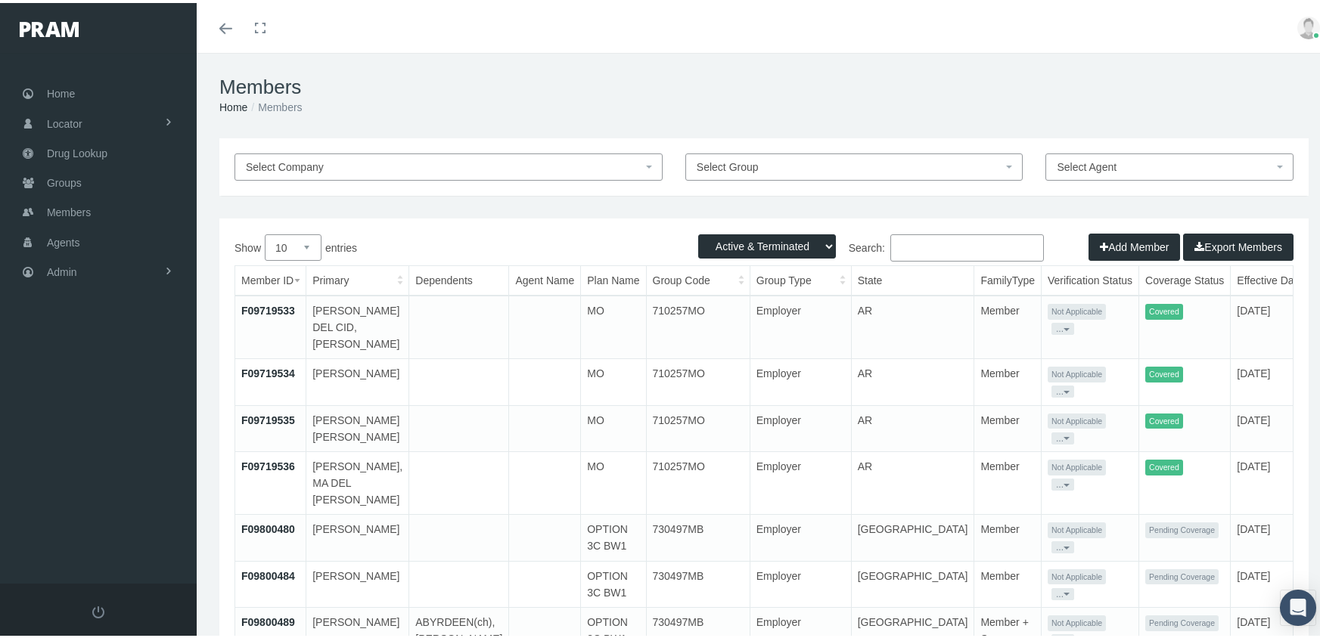
click at [930, 248] on input "Search:" at bounding box center [967, 244] width 154 height 27
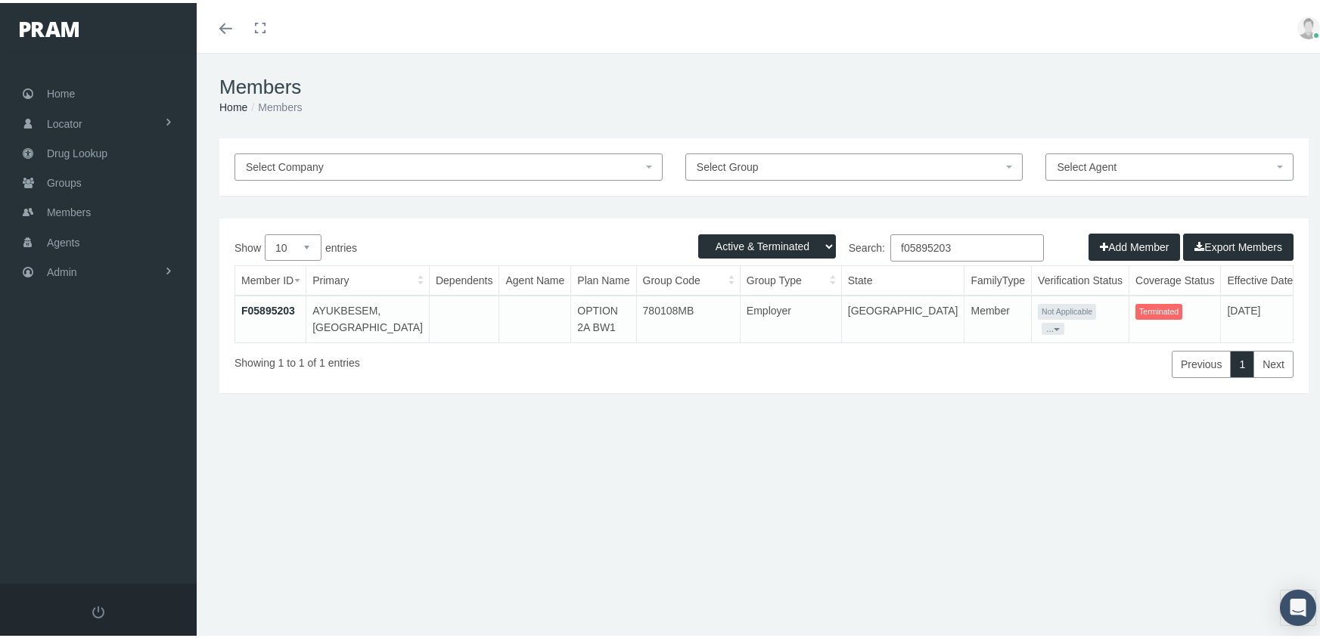
type input "f05895203"
drag, startPoint x: 267, startPoint y: 306, endPoint x: 421, endPoint y: 280, distance: 155.7
click at [266, 306] on link "F05895203" at bounding box center [268, 308] width 54 height 12
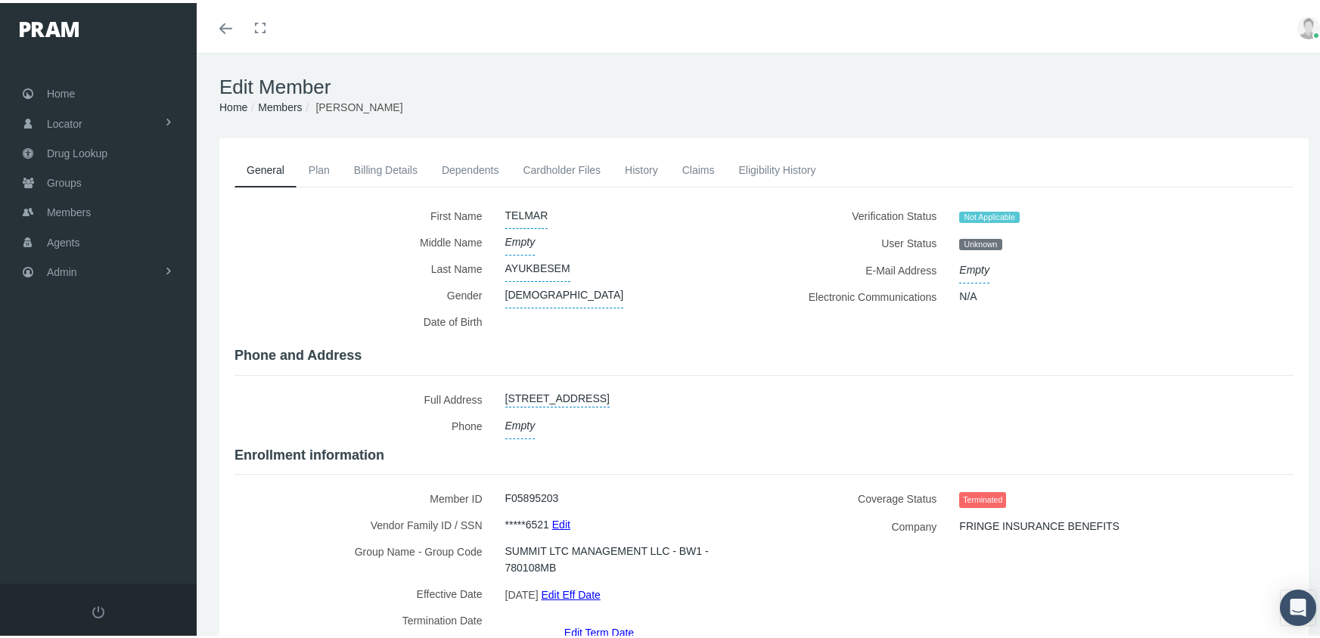
click at [586, 619] on link "Edit Term Date" at bounding box center [599, 630] width 70 height 22
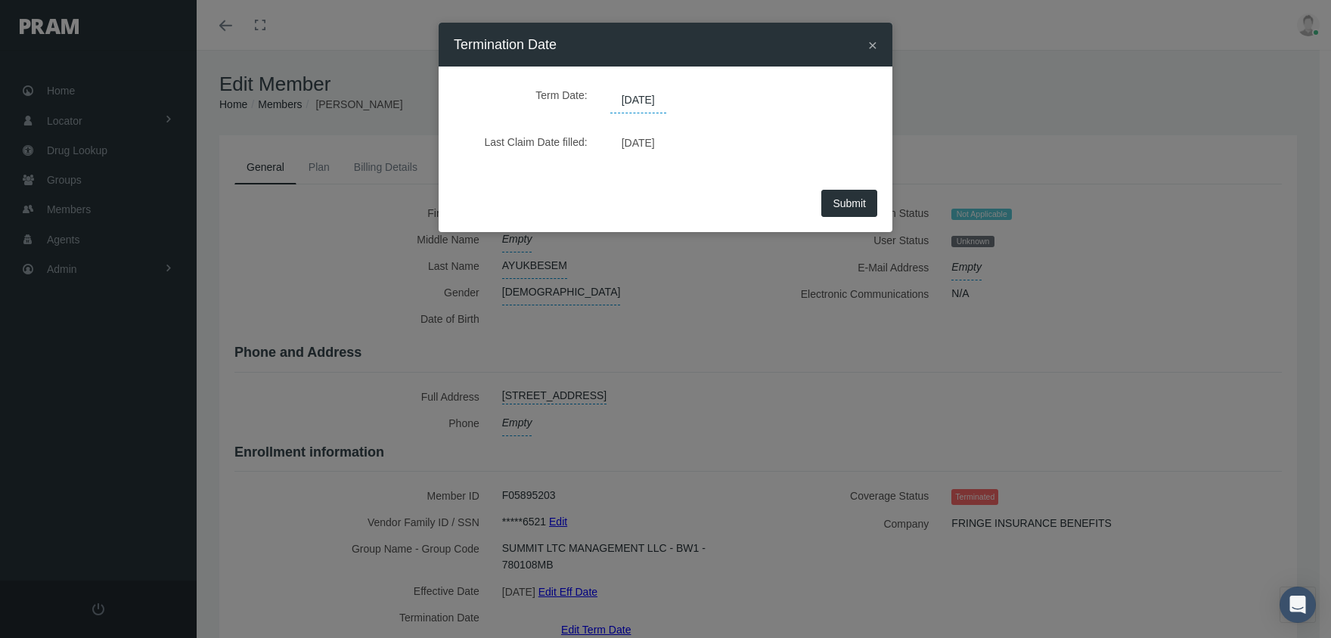
click at [650, 95] on span "[DATE]" at bounding box center [638, 101] width 56 height 26
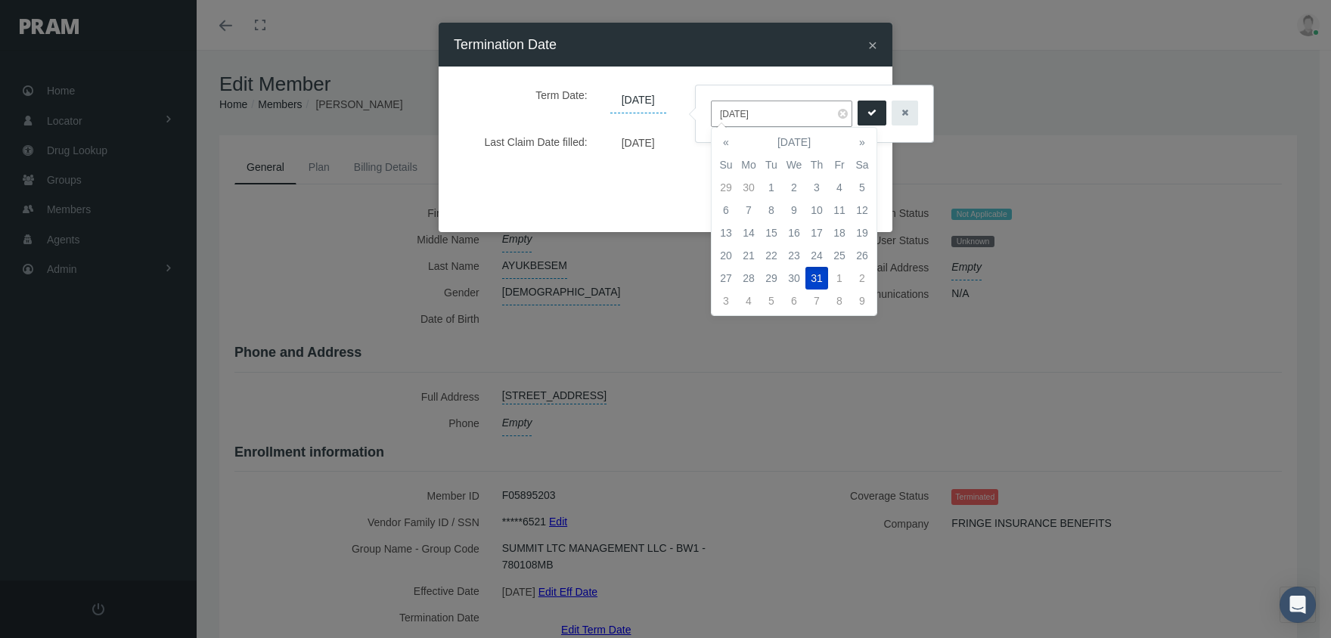
drag, startPoint x: 772, startPoint y: 108, endPoint x: 710, endPoint y: 110, distance: 62.0
click at [708, 107] on div "[DATE]" at bounding box center [815, 113] width 238 height 57
type input "[DATE]"
click at [868, 111] on icon "submit" at bounding box center [872, 113] width 9 height 14
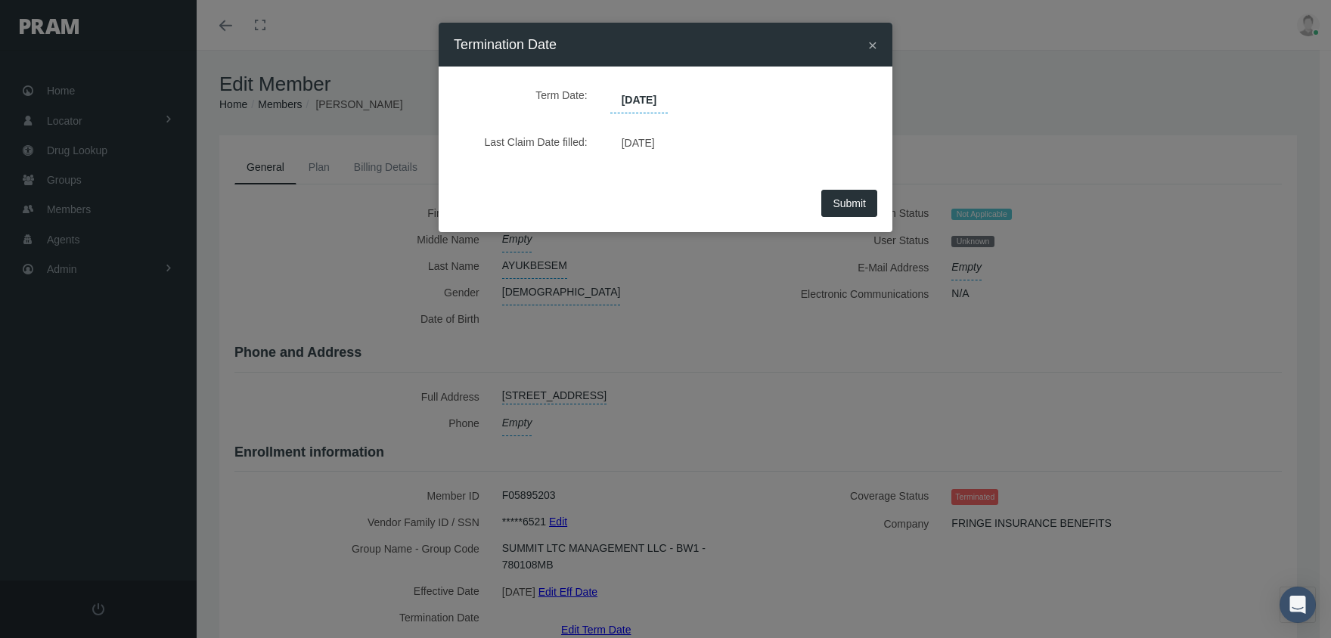
click at [866, 194] on button "Submit" at bounding box center [850, 203] width 56 height 27
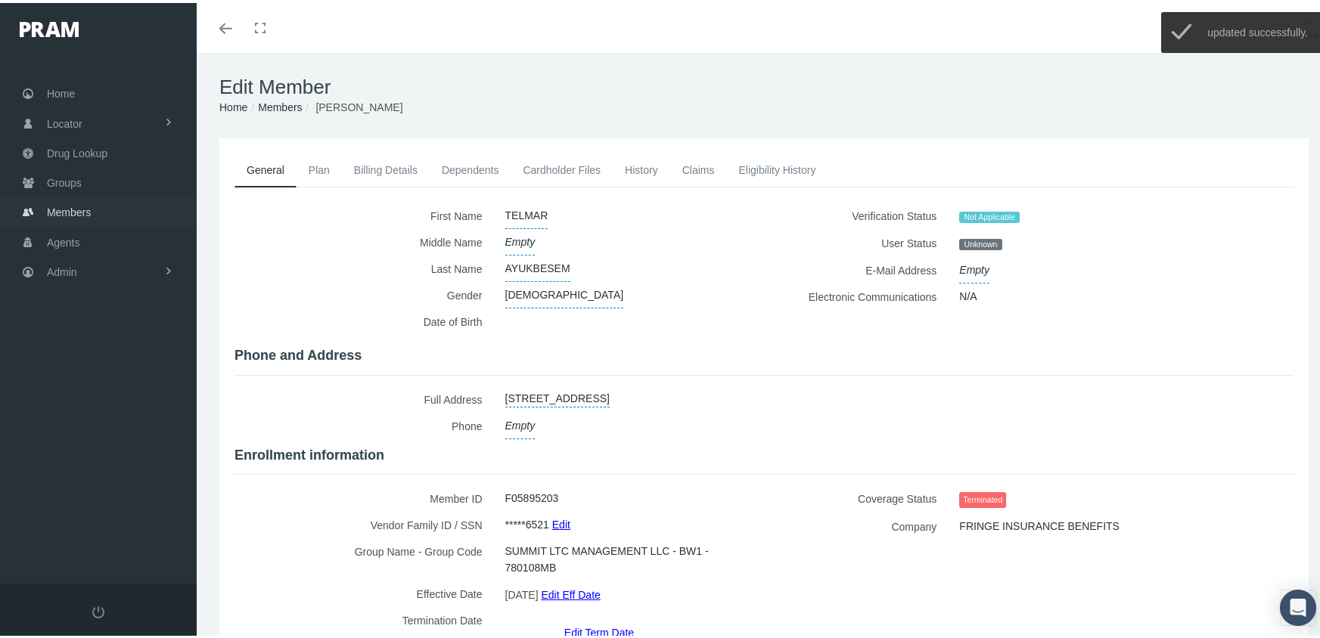
click at [59, 202] on span "Members" at bounding box center [69, 209] width 44 height 29
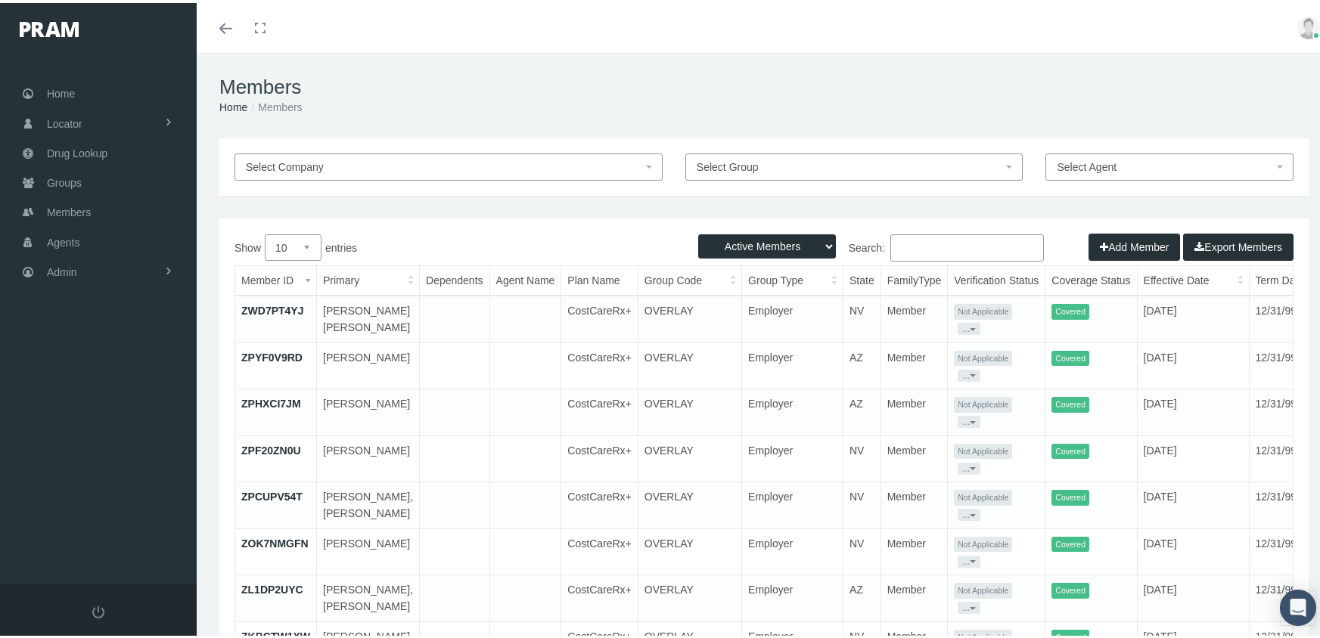
drag, startPoint x: 759, startPoint y: 238, endPoint x: 754, endPoint y: 255, distance: 18.2
click at [754, 255] on select "Active Members Terminated Members Active & Terminated" at bounding box center [767, 243] width 138 height 24
select select "3"
click at [698, 231] on select "Active Members Terminated Members Active & Terminated" at bounding box center [767, 243] width 138 height 24
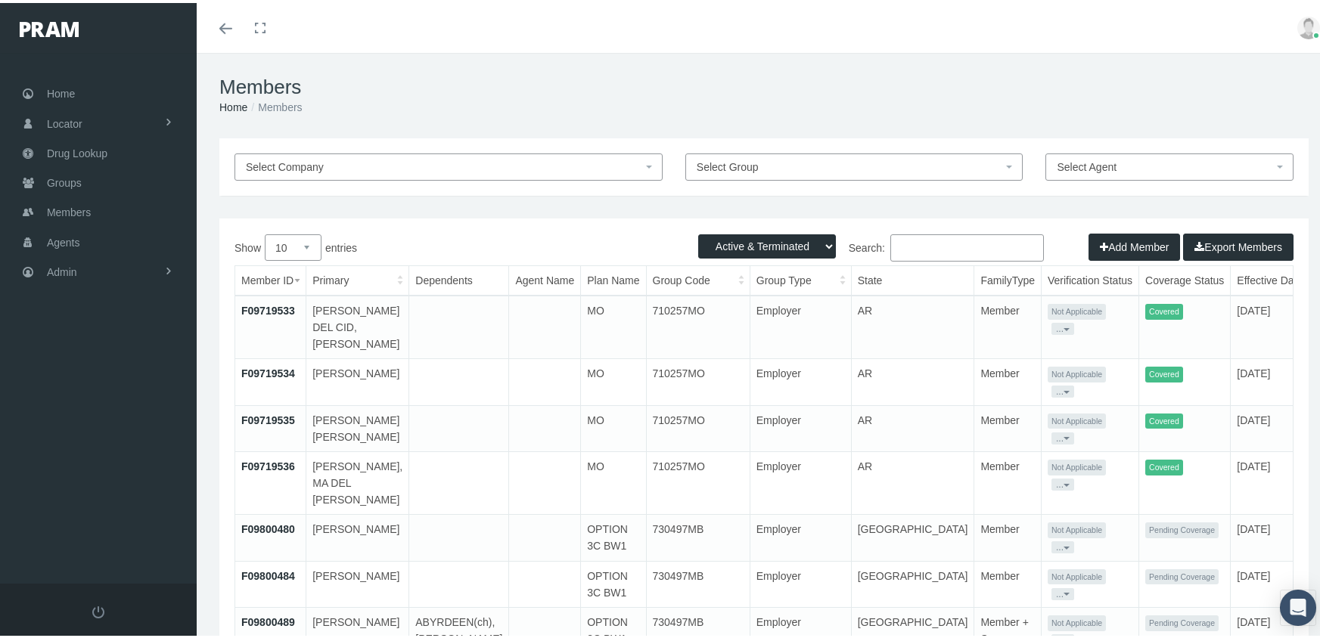
click at [911, 247] on input "Search:" at bounding box center [967, 244] width 154 height 27
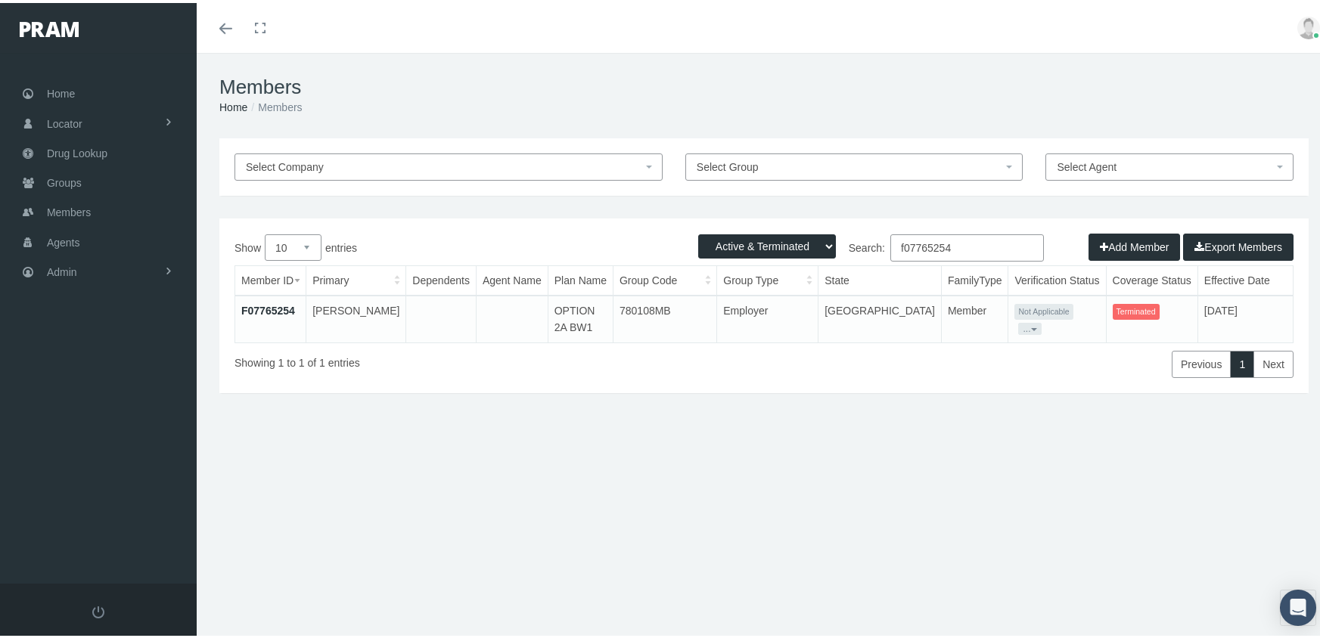
type input "f07765254"
click at [284, 302] on link "F07765254" at bounding box center [268, 308] width 54 height 12
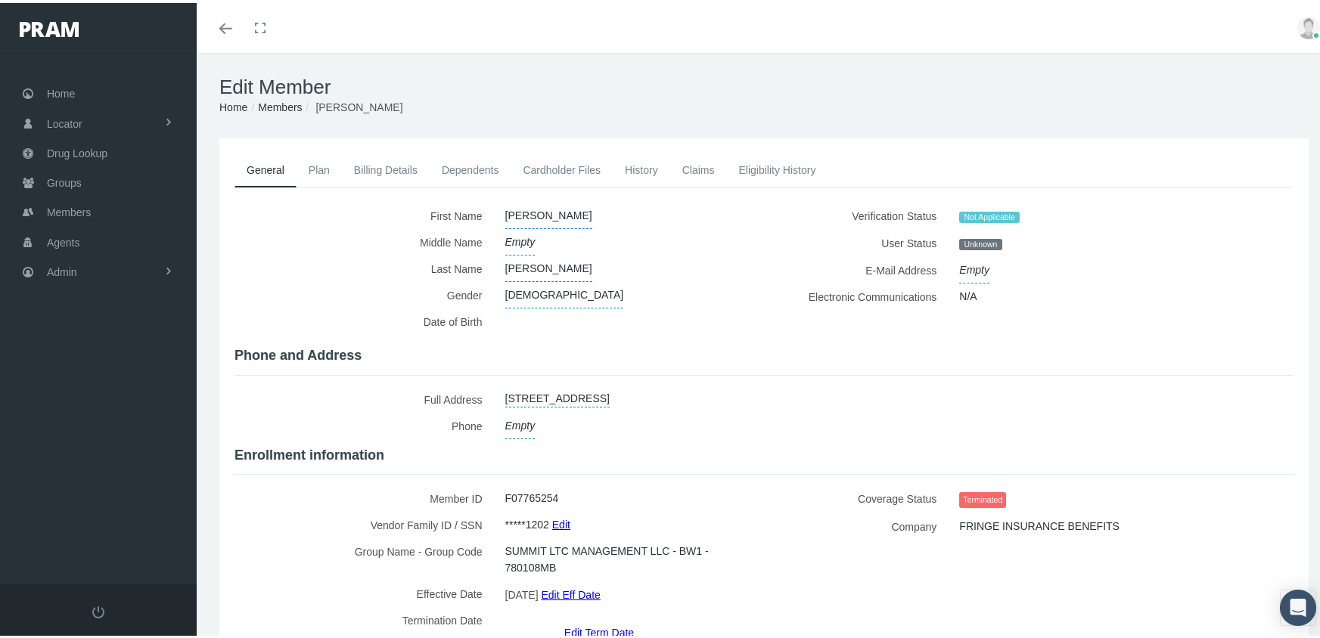
click at [610, 619] on link "Edit Term Date" at bounding box center [599, 630] width 70 height 22
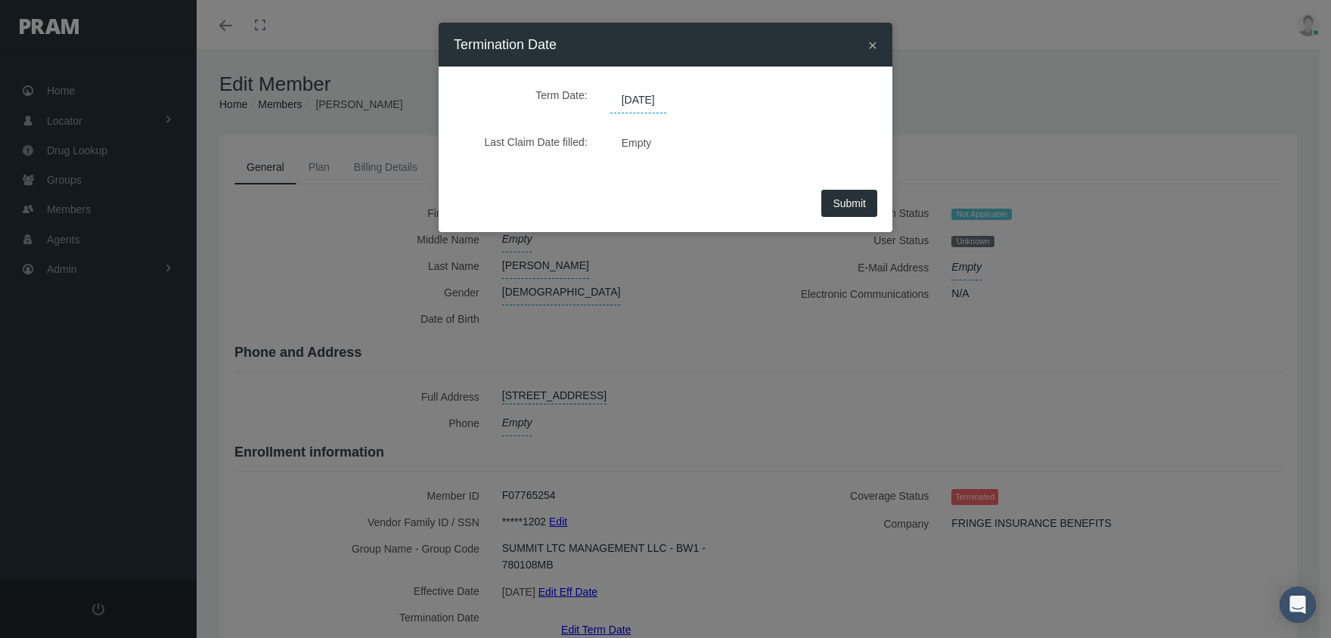
click at [648, 95] on span "[DATE]" at bounding box center [638, 101] width 56 height 26
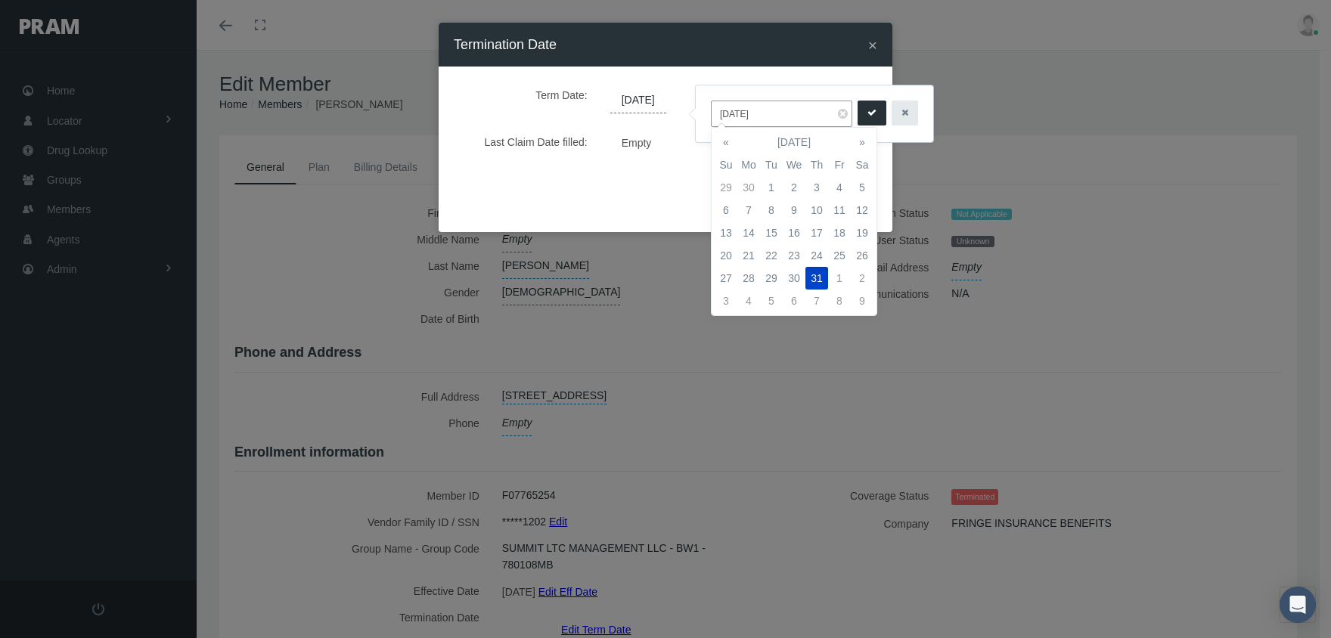
drag, startPoint x: 769, startPoint y: 116, endPoint x: 696, endPoint y: 125, distance: 73.1
click at [696, 124] on div "[DATE]" at bounding box center [815, 113] width 238 height 57
type input "[DATE]"
click at [868, 115] on icon "submit" at bounding box center [872, 113] width 9 height 14
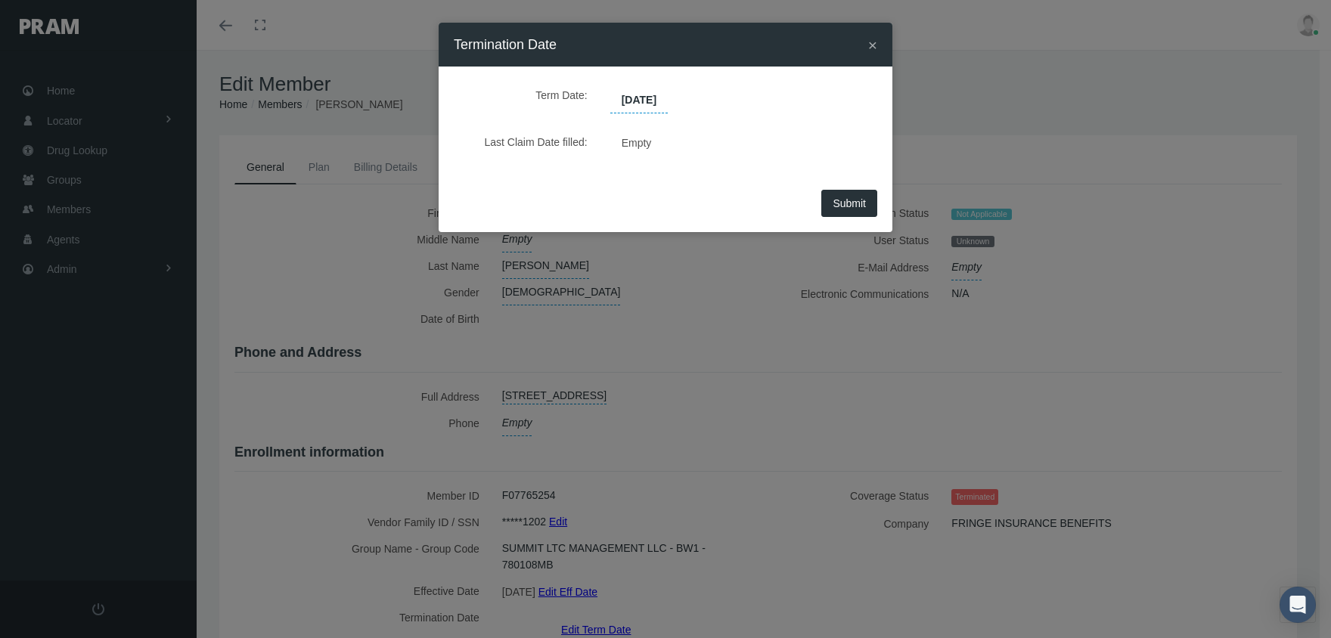
click at [865, 204] on button "Submit" at bounding box center [850, 203] width 56 height 27
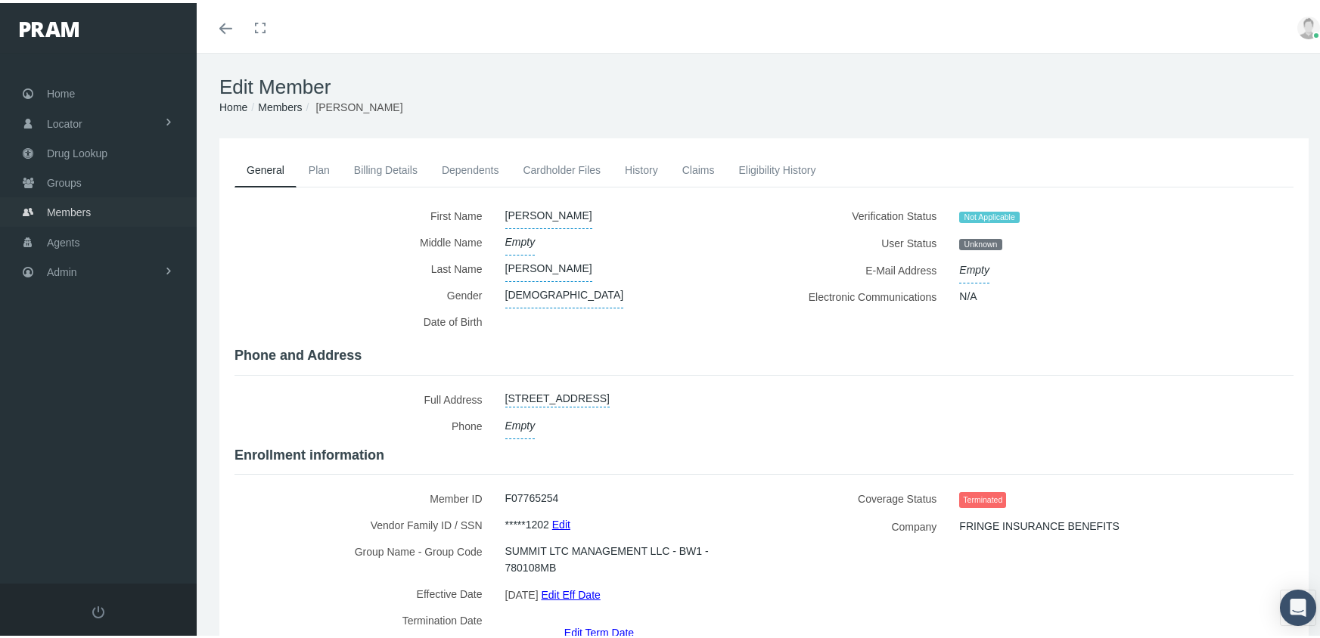
click at [58, 203] on span "Members" at bounding box center [69, 209] width 44 height 29
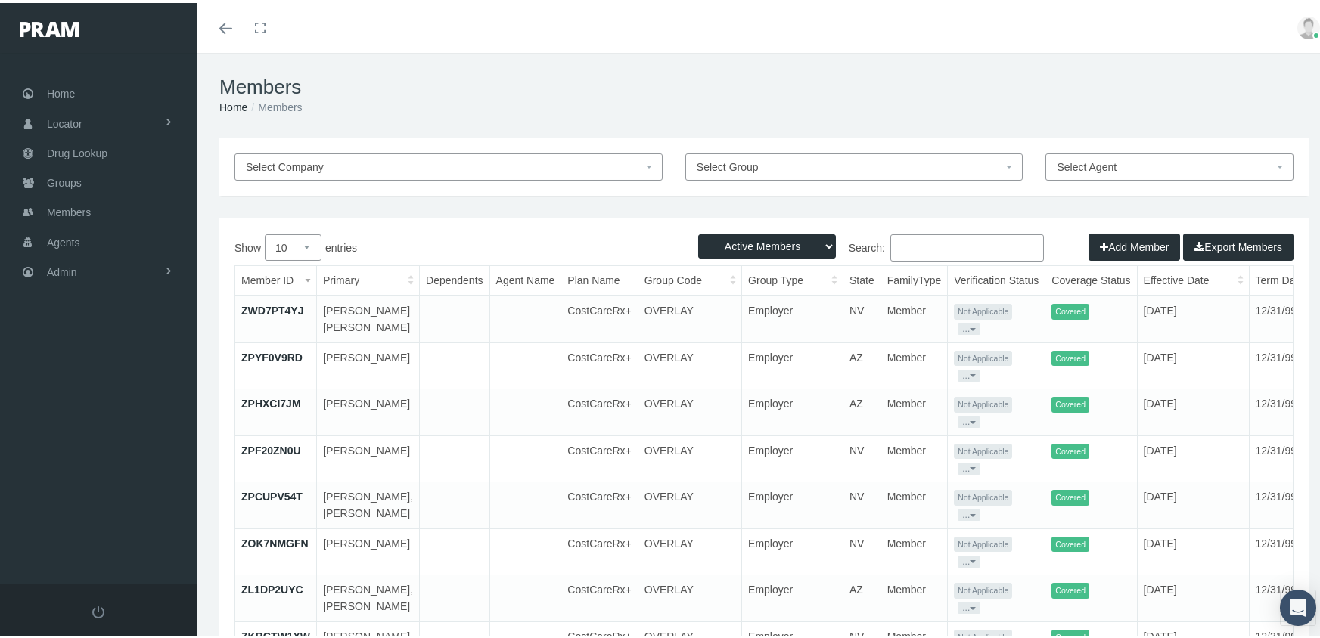
click at [762, 247] on select "Active Members Terminated Members Active & Terminated" at bounding box center [767, 243] width 138 height 24
select select "3"
click at [698, 231] on select "Active Members Terminated Members Active & Terminated" at bounding box center [767, 243] width 138 height 24
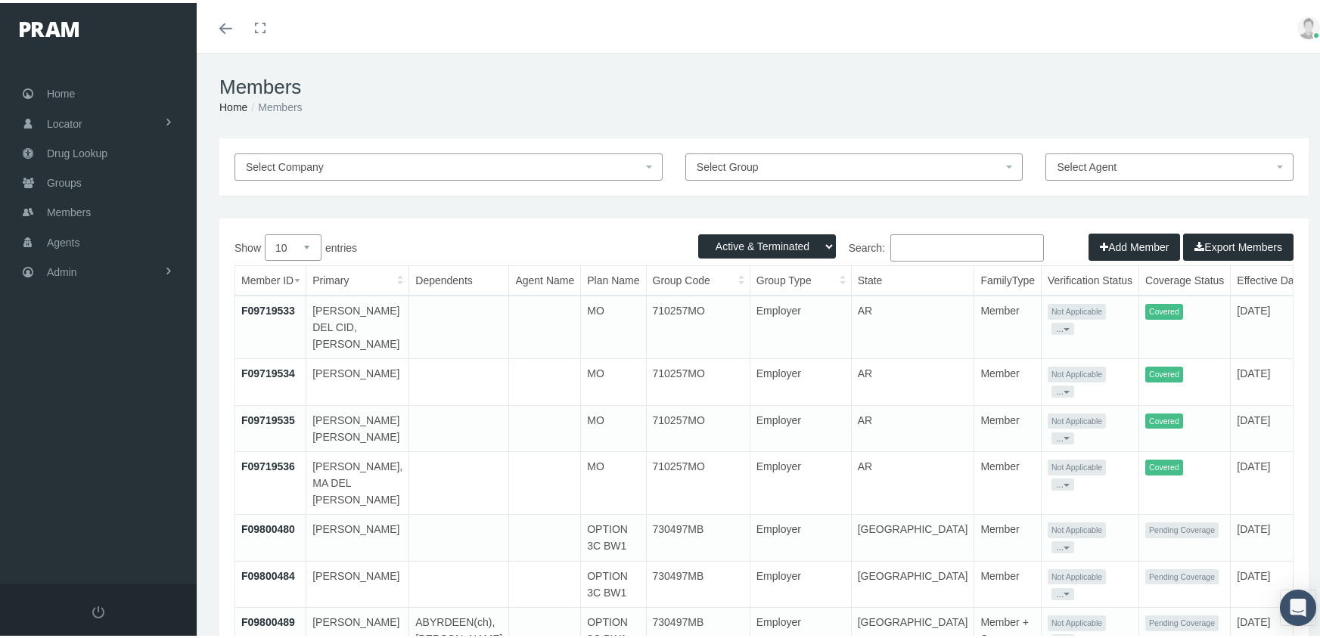
click at [927, 244] on input "Search:" at bounding box center [967, 244] width 154 height 27
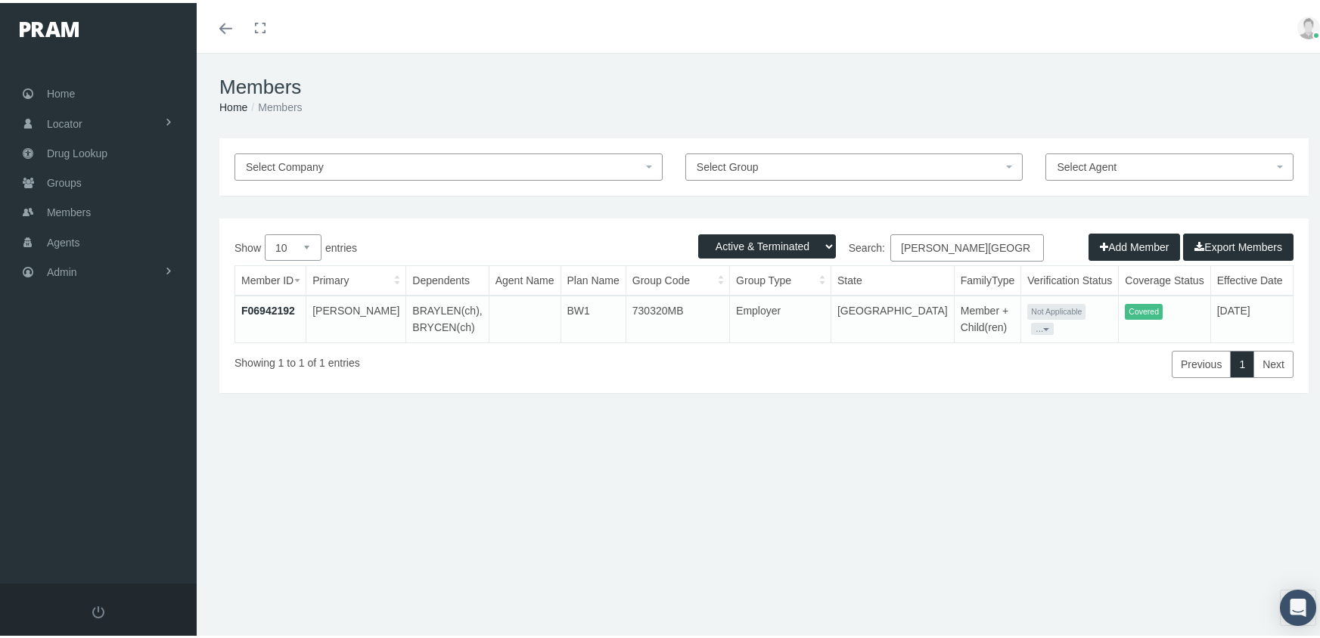
type input "[PERSON_NAME][GEOGRAPHIC_DATA]"
click at [281, 302] on link "F06942192" at bounding box center [268, 308] width 54 height 12
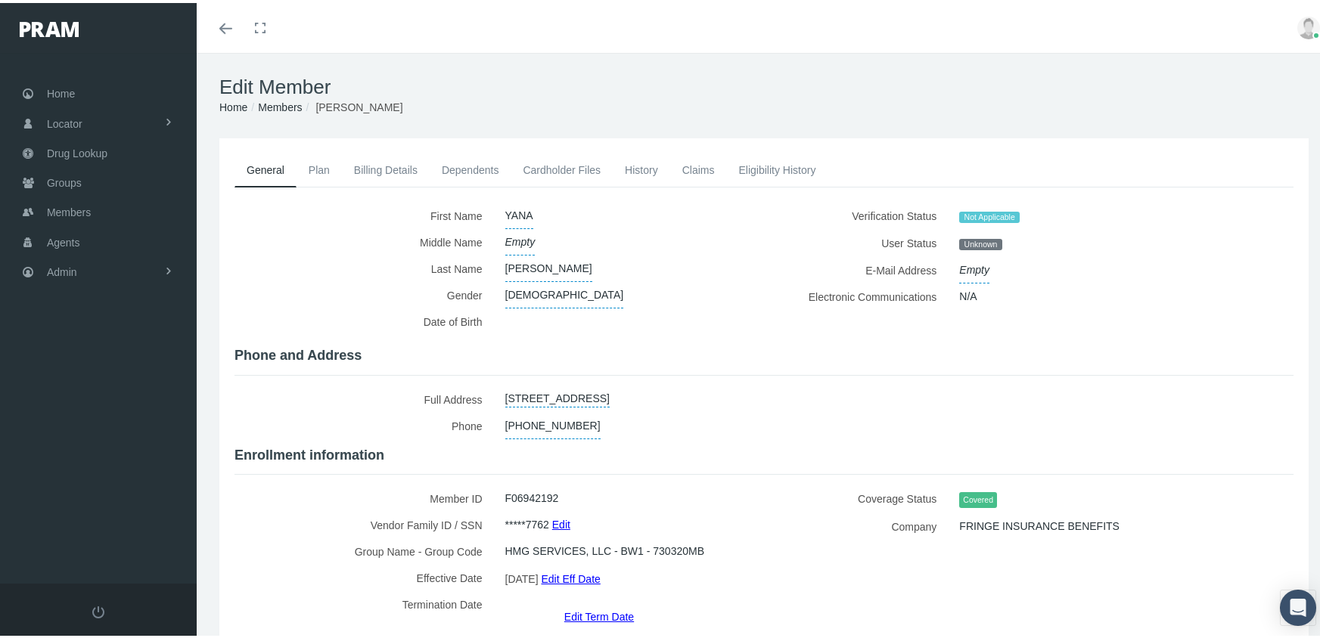
click at [735, 509] on div "*****7762 Edit" at bounding box center [623, 522] width 259 height 26
drag, startPoint x: 288, startPoint y: 101, endPoint x: 310, endPoint y: 101, distance: 21.9
click at [288, 101] on link "Members" at bounding box center [280, 104] width 44 height 12
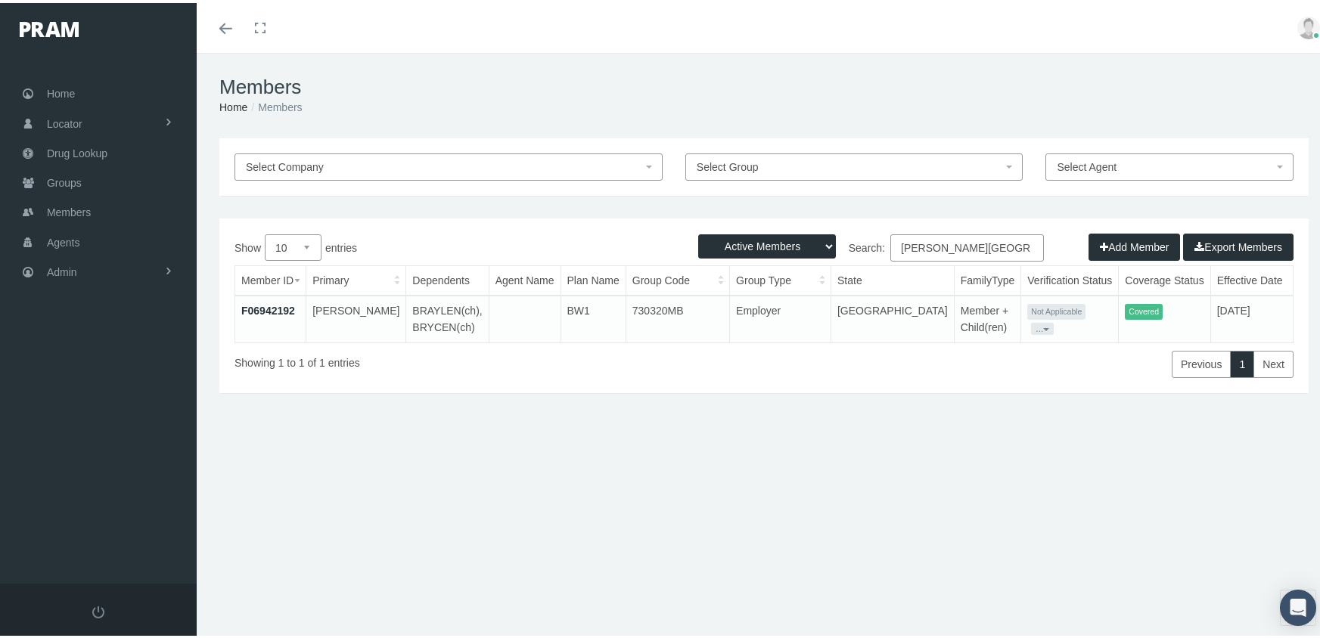
click at [781, 242] on select "Active Members Terminated Members Active & Terminated" at bounding box center [767, 243] width 138 height 24
select select "3"
click at [698, 231] on select "Active Members Terminated Members Active & Terminated" at bounding box center [767, 243] width 138 height 24
drag, startPoint x: 997, startPoint y: 244, endPoint x: 794, endPoint y: 259, distance: 204.0
click at [805, 251] on div "Active Members Terminated Members Active & Terminated Add Member Export Members…" at bounding box center [763, 303] width 1089 height 175
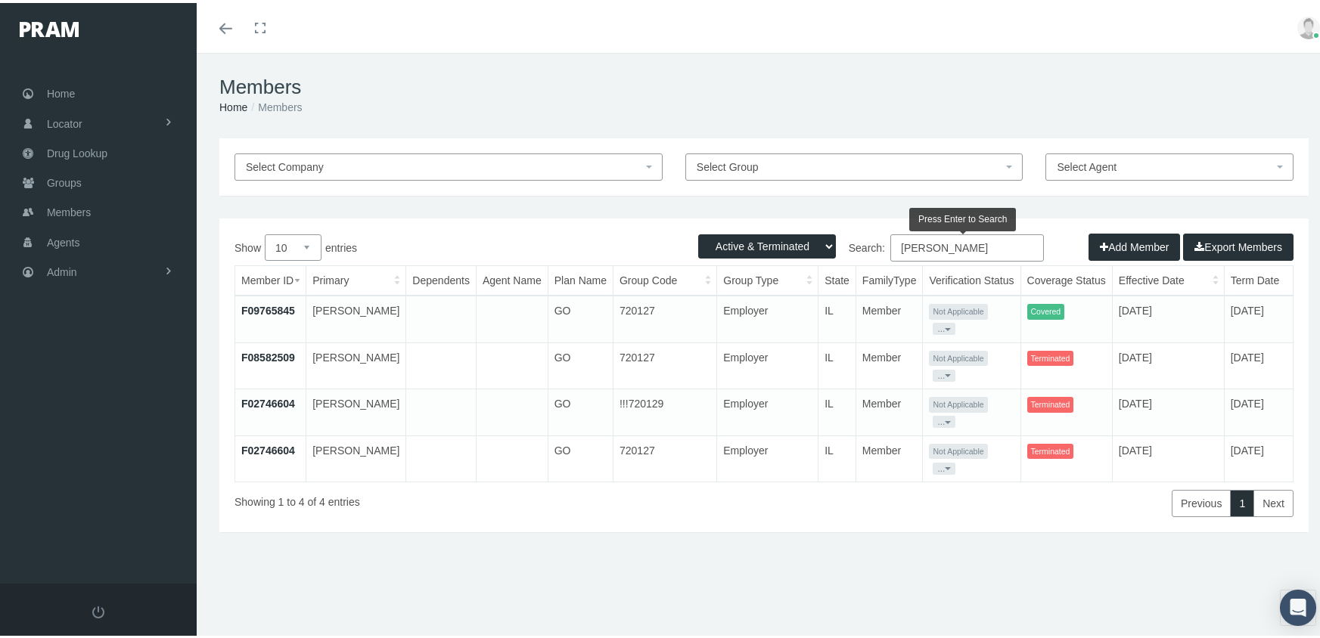
type input "[PERSON_NAME]"
